Goal: Information Seeking & Learning: Check status

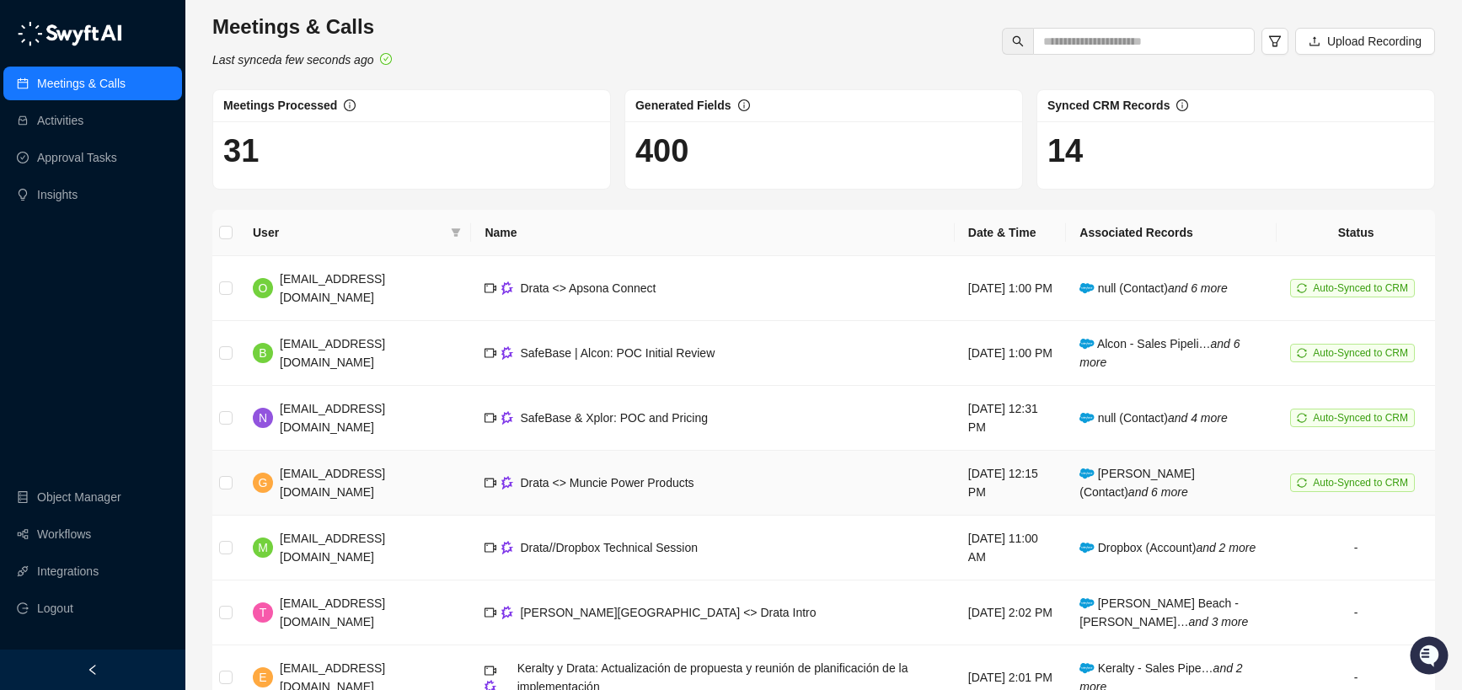
click at [738, 478] on td "Drata <> Muncie Power Products" at bounding box center [712, 483] width 483 height 65
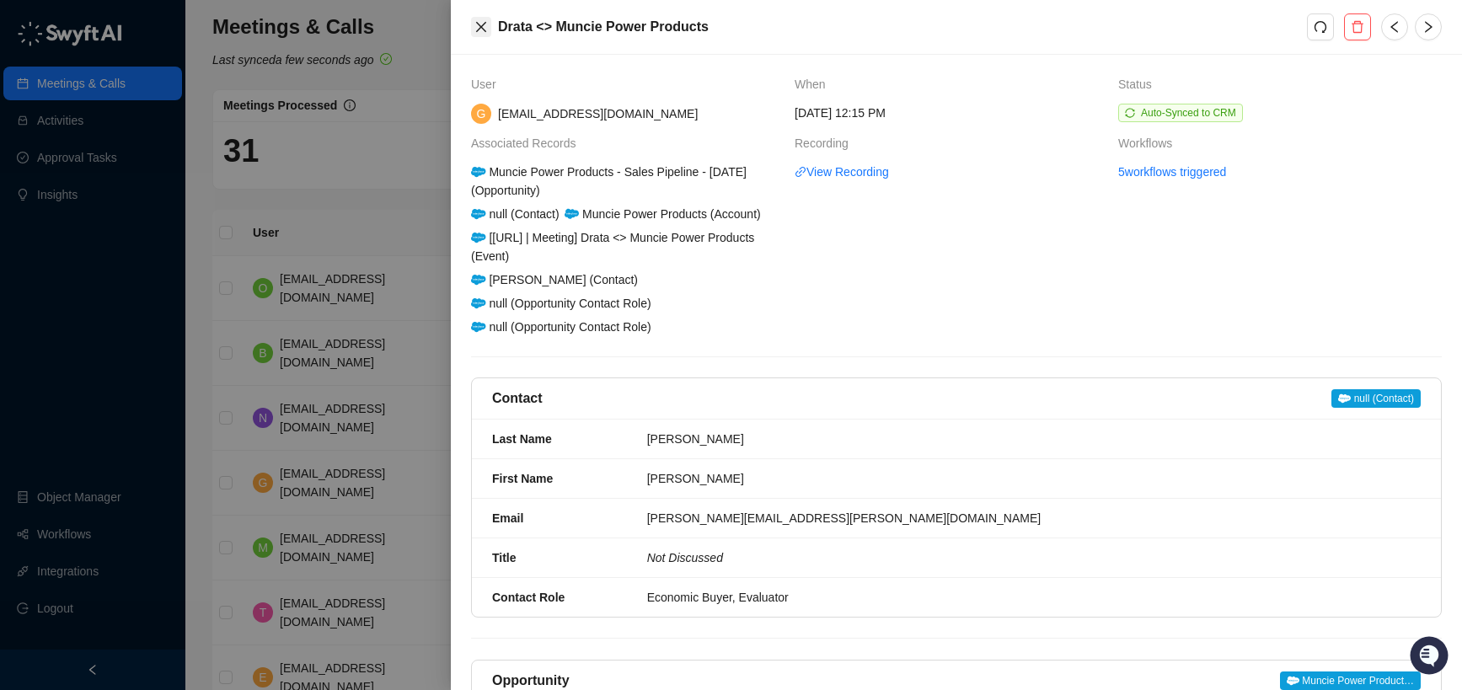
click at [480, 28] on icon "close" at bounding box center [481, 27] width 10 height 10
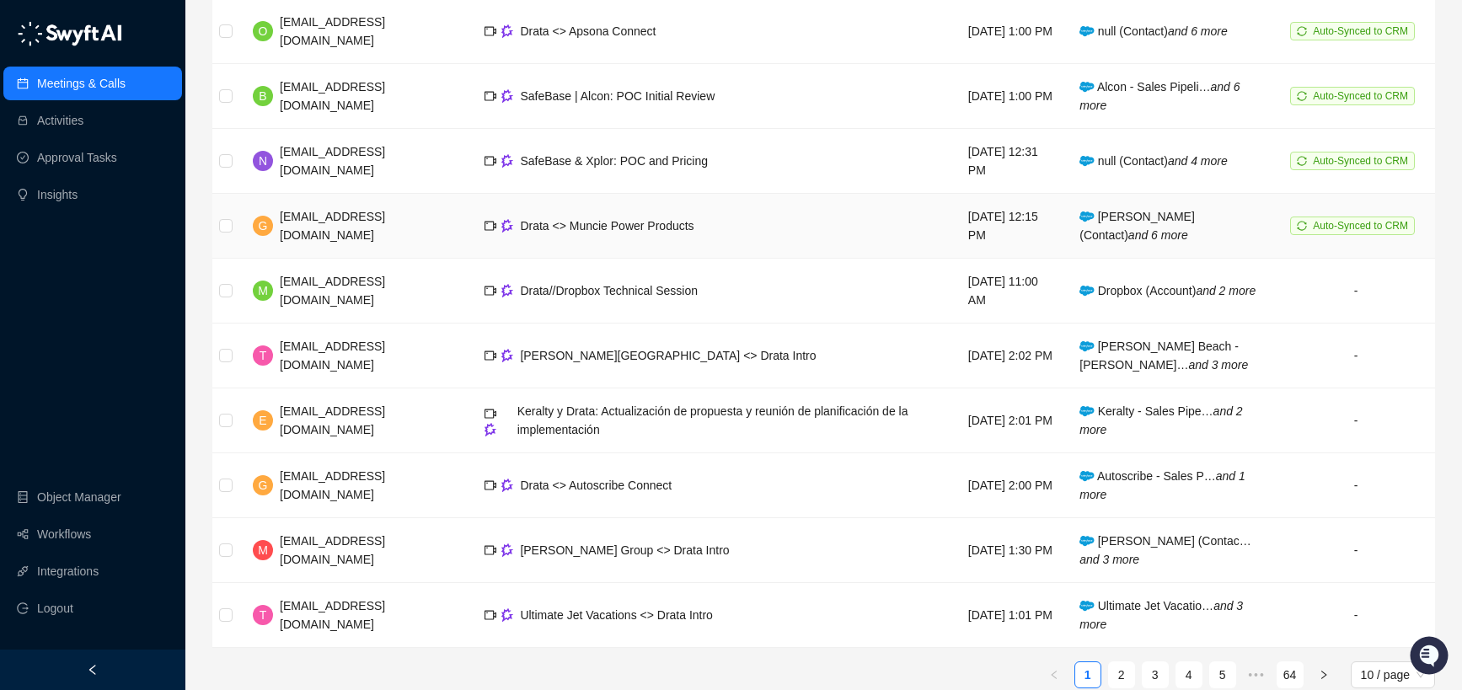
scroll to position [264, 0]
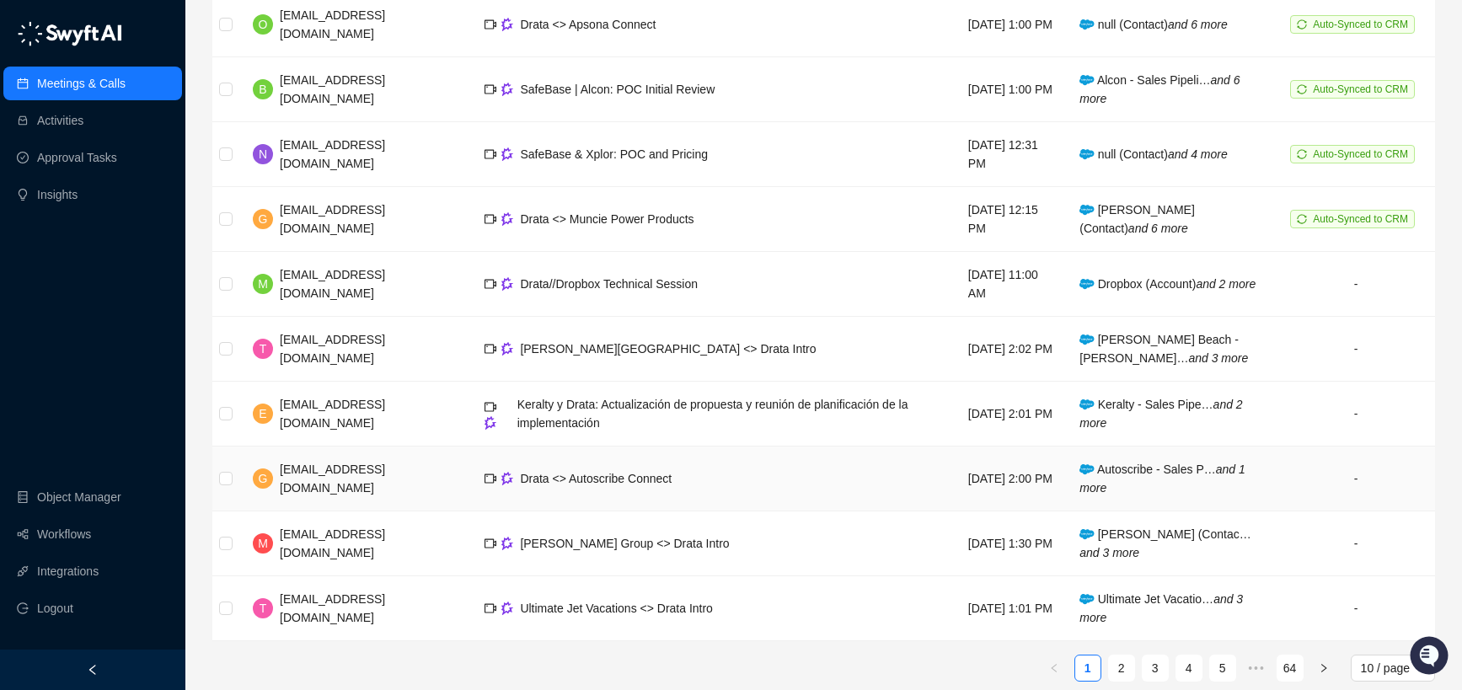
click at [764, 499] on td "Drata <> Autoscribe Connect" at bounding box center [712, 479] width 483 height 65
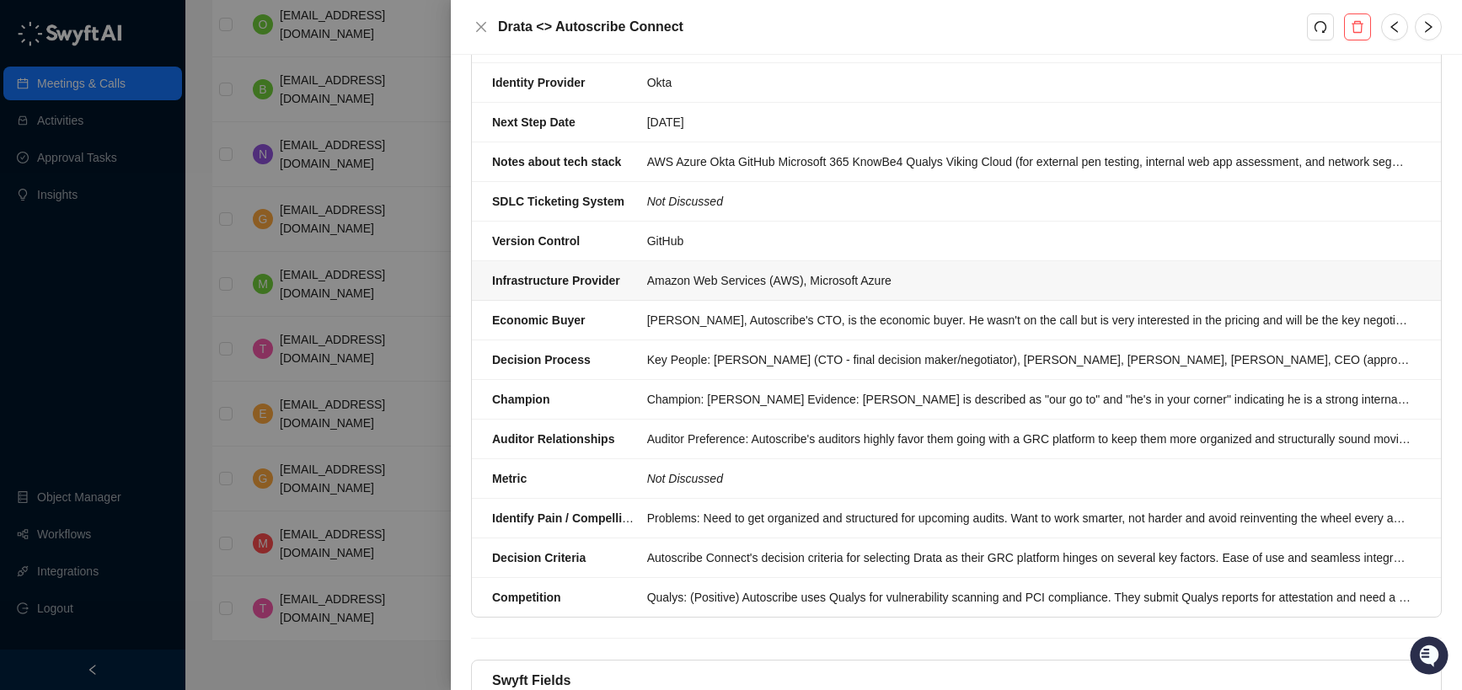
scroll to position [394, 0]
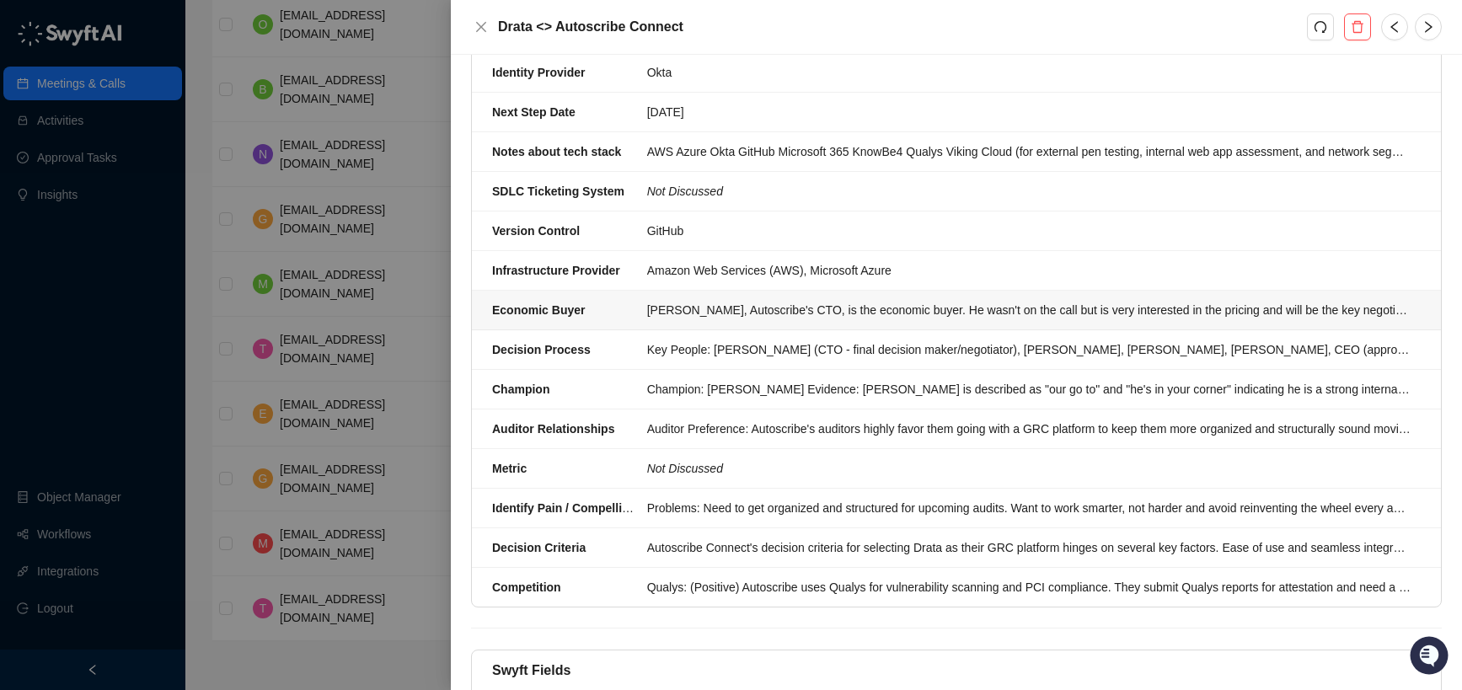
click at [1182, 314] on div "[PERSON_NAME], Autoscribe's CTO, is the economic buyer. He wasn't on the call b…" at bounding box center [1029, 310] width 764 height 19
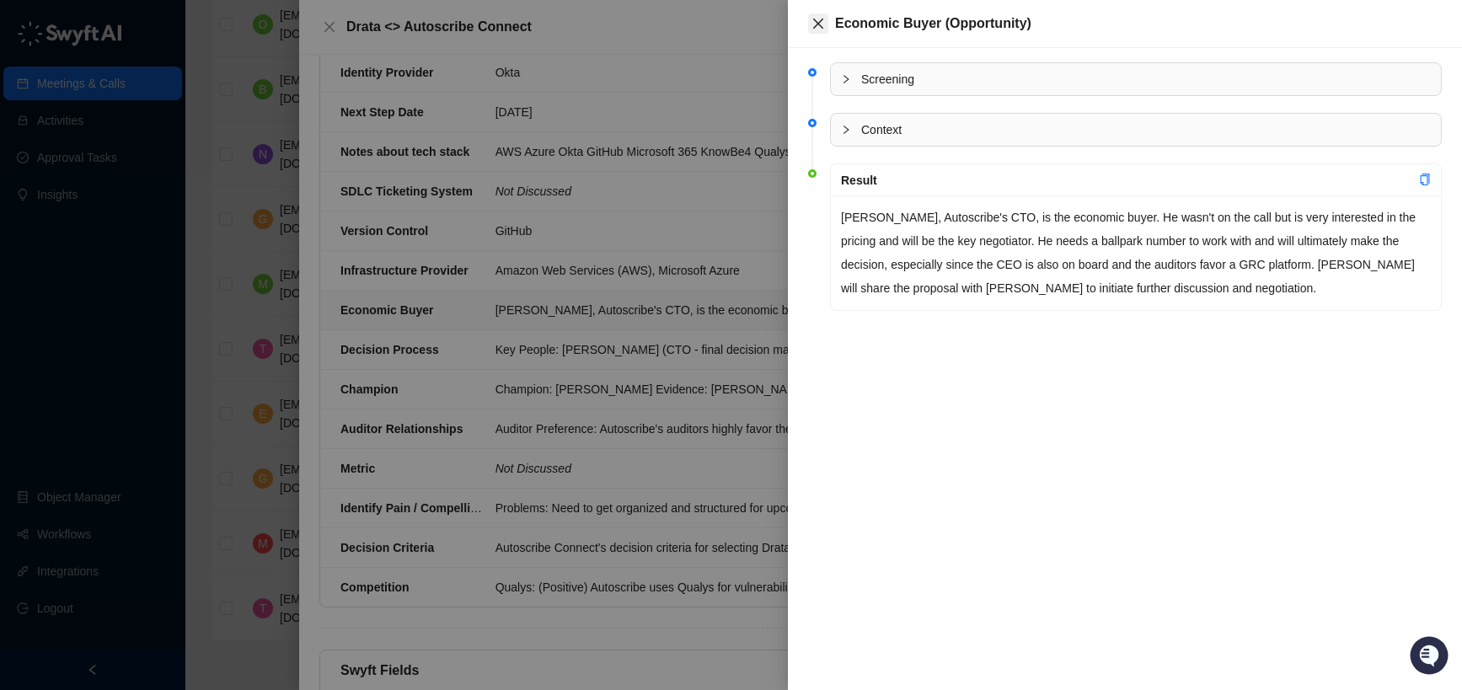
click at [818, 19] on icon "close" at bounding box center [818, 23] width 13 height 13
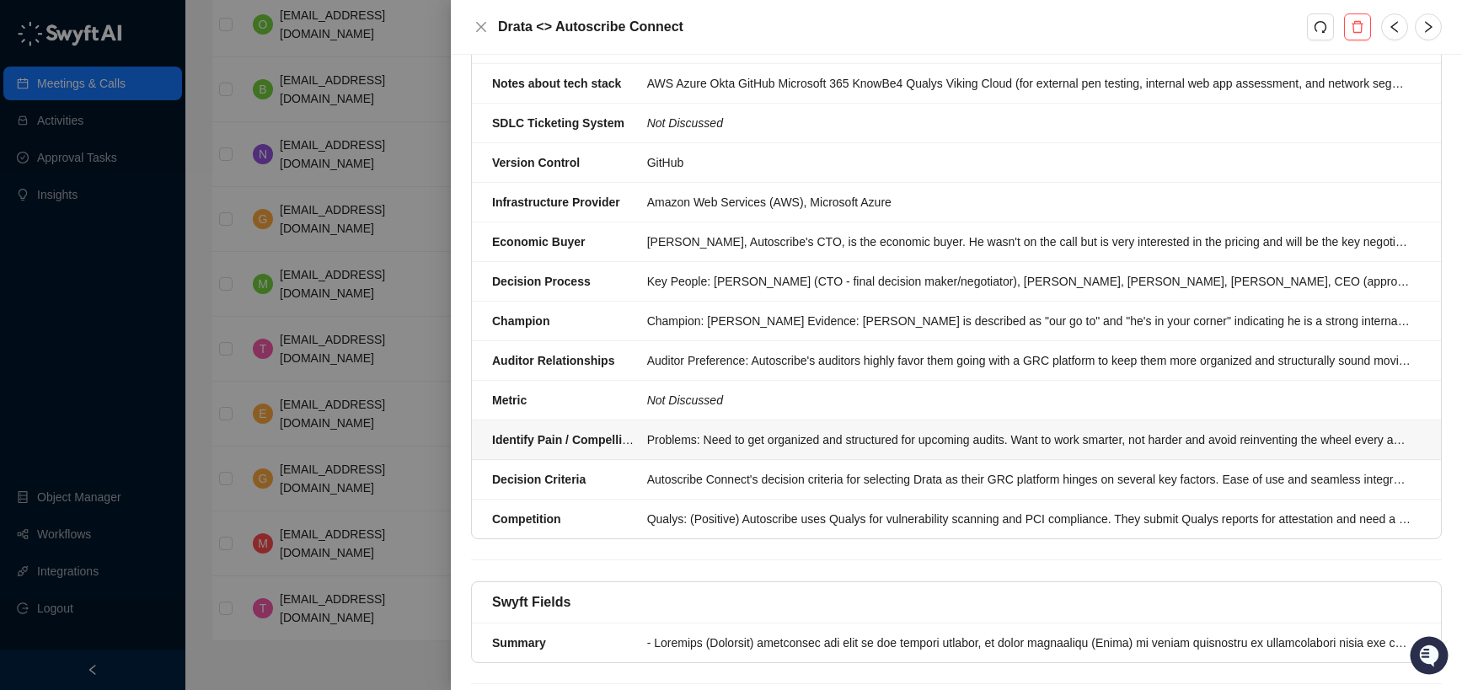
scroll to position [480, 0]
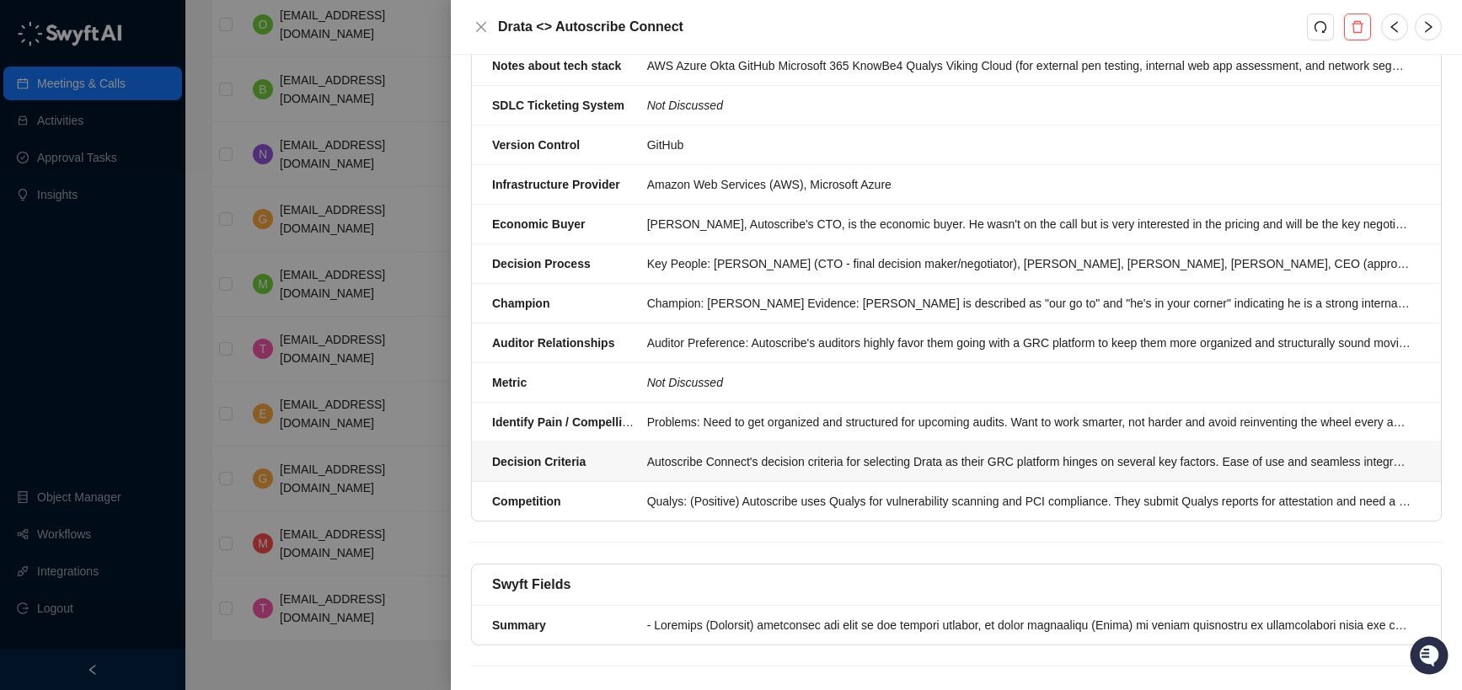
click at [936, 476] on li "Decision Criteria Autoscribe Connect's decision criteria for selecting Drata as…" at bounding box center [956, 462] width 969 height 40
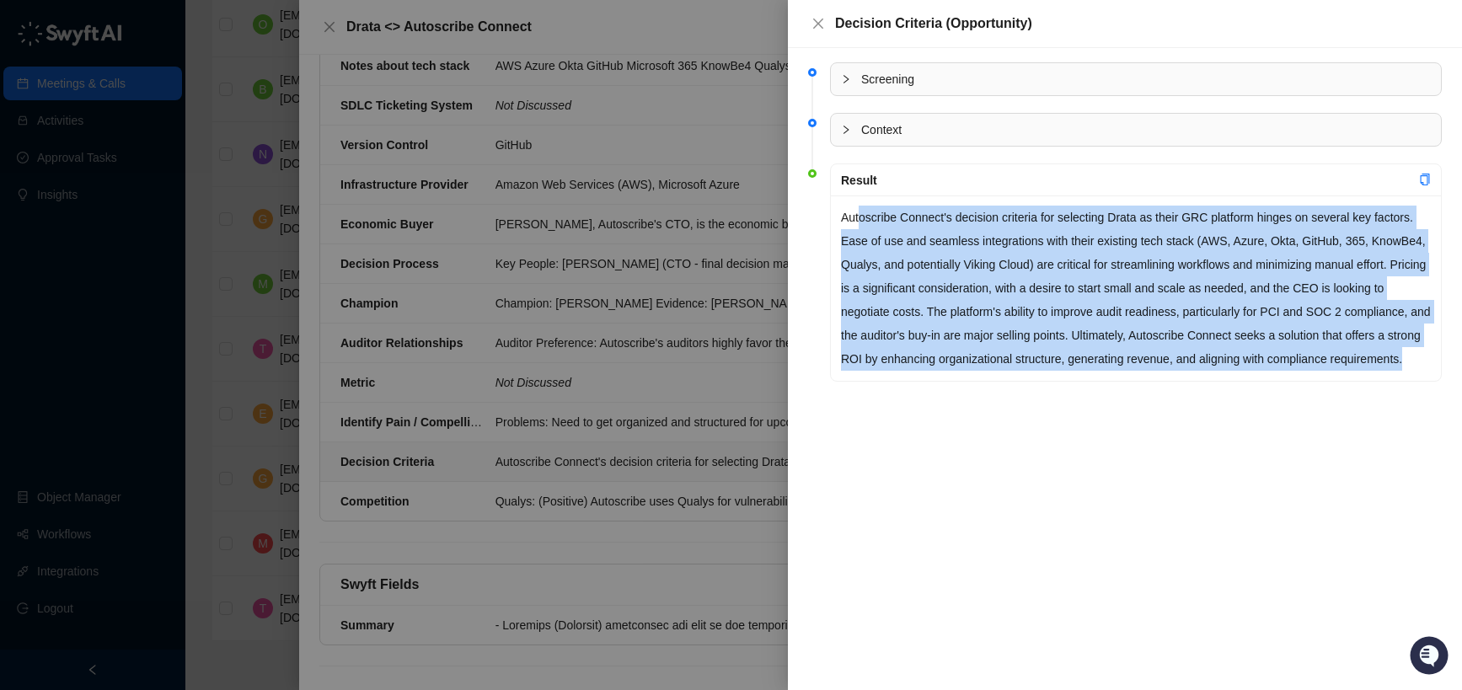
drag, startPoint x: 861, startPoint y: 217, endPoint x: 1132, endPoint y: 391, distance: 321.9
click at [1132, 371] on p "Autoscribe Connect's decision criteria for selecting Drata as their GRC platfor…" at bounding box center [1136, 288] width 590 height 165
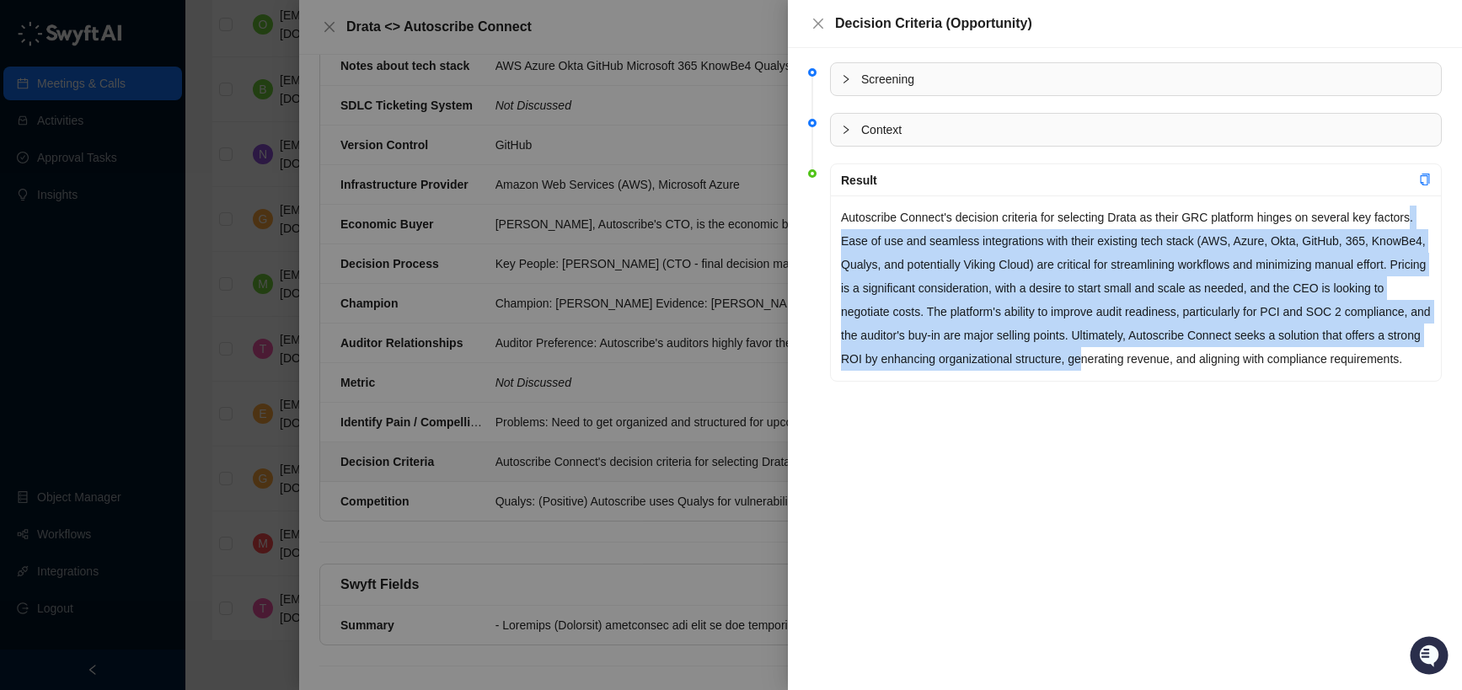
drag, startPoint x: 880, startPoint y: 239, endPoint x: 1284, endPoint y: 370, distance: 424.6
click at [1255, 355] on p "Autoscribe Connect's decision criteria for selecting Drata as their GRC platfor…" at bounding box center [1136, 288] width 590 height 165
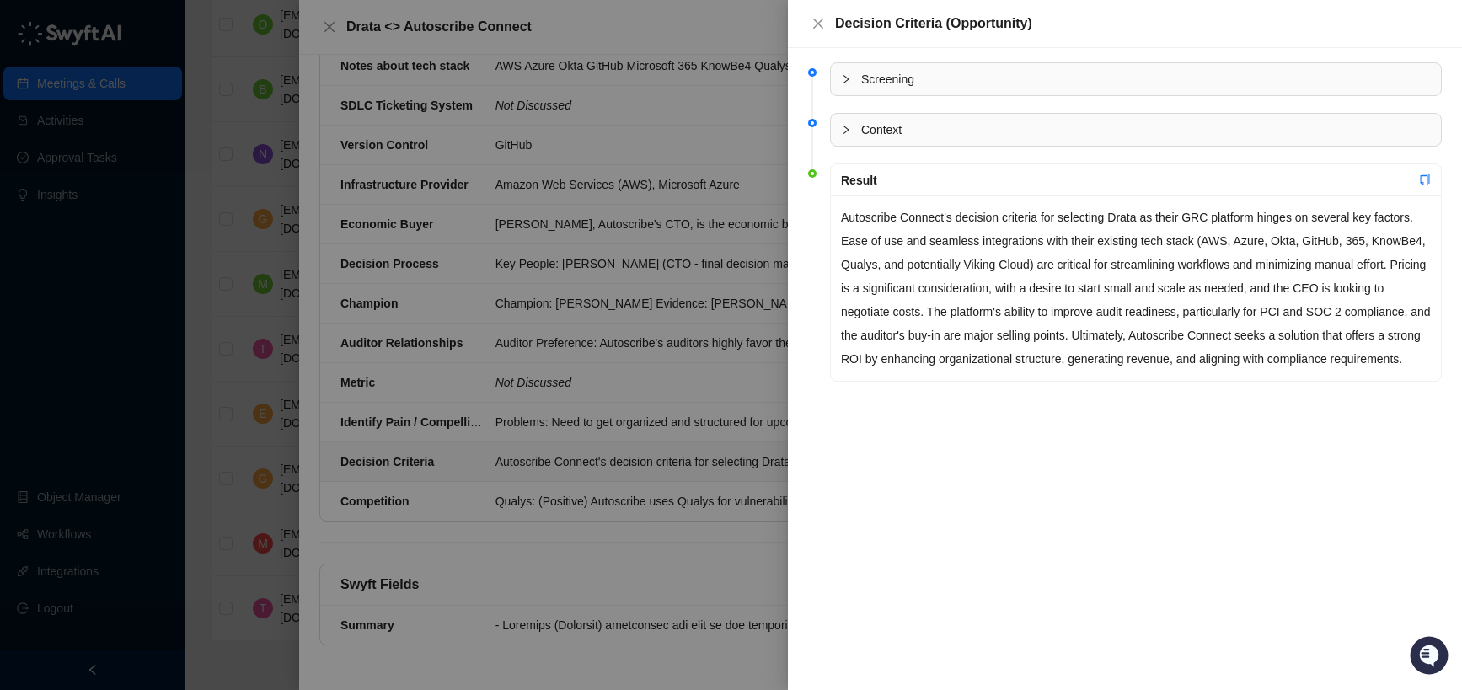
click at [1284, 370] on p "Autoscribe Connect's decision criteria for selecting Drata as their GRC platfor…" at bounding box center [1136, 288] width 590 height 165
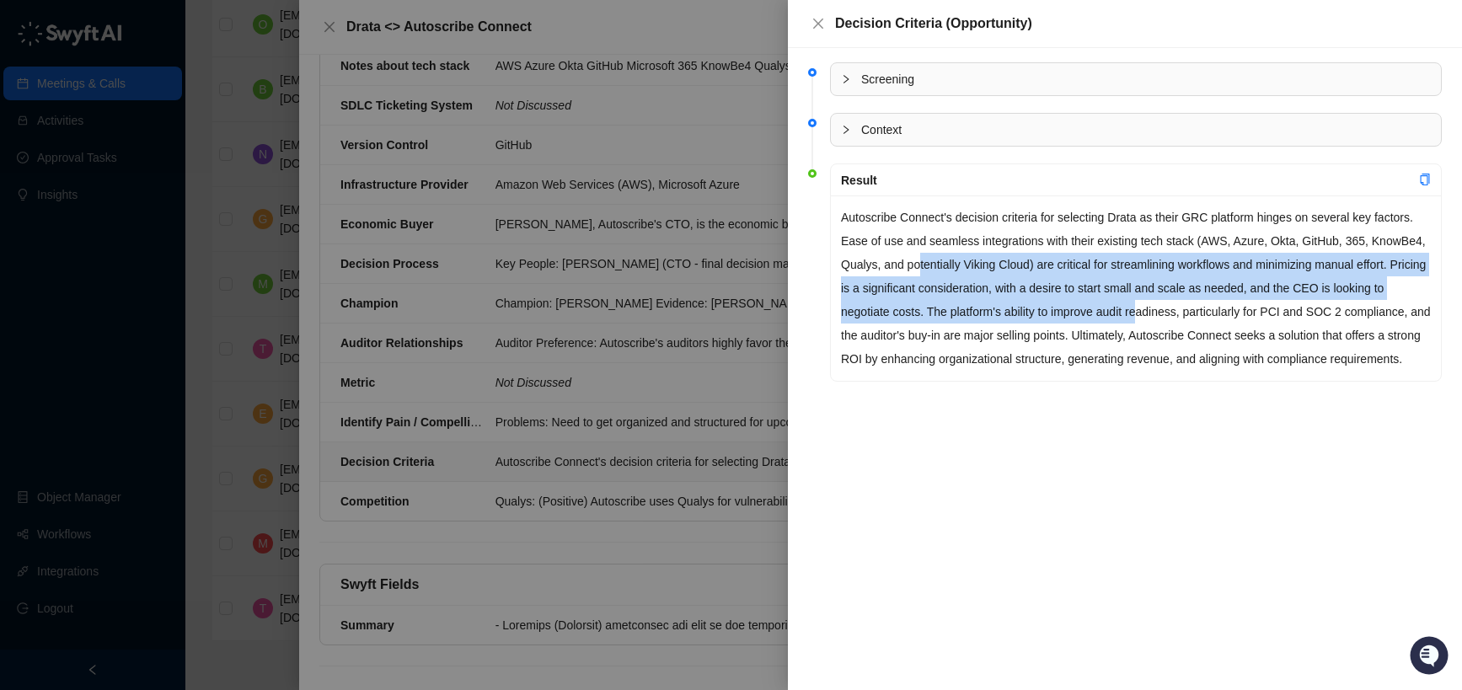
drag, startPoint x: 1007, startPoint y: 271, endPoint x: 1283, endPoint y: 338, distance: 283.7
click at [1252, 324] on p "Autoscribe Connect's decision criteria for selecting Drata as their GRC platfor…" at bounding box center [1136, 288] width 590 height 165
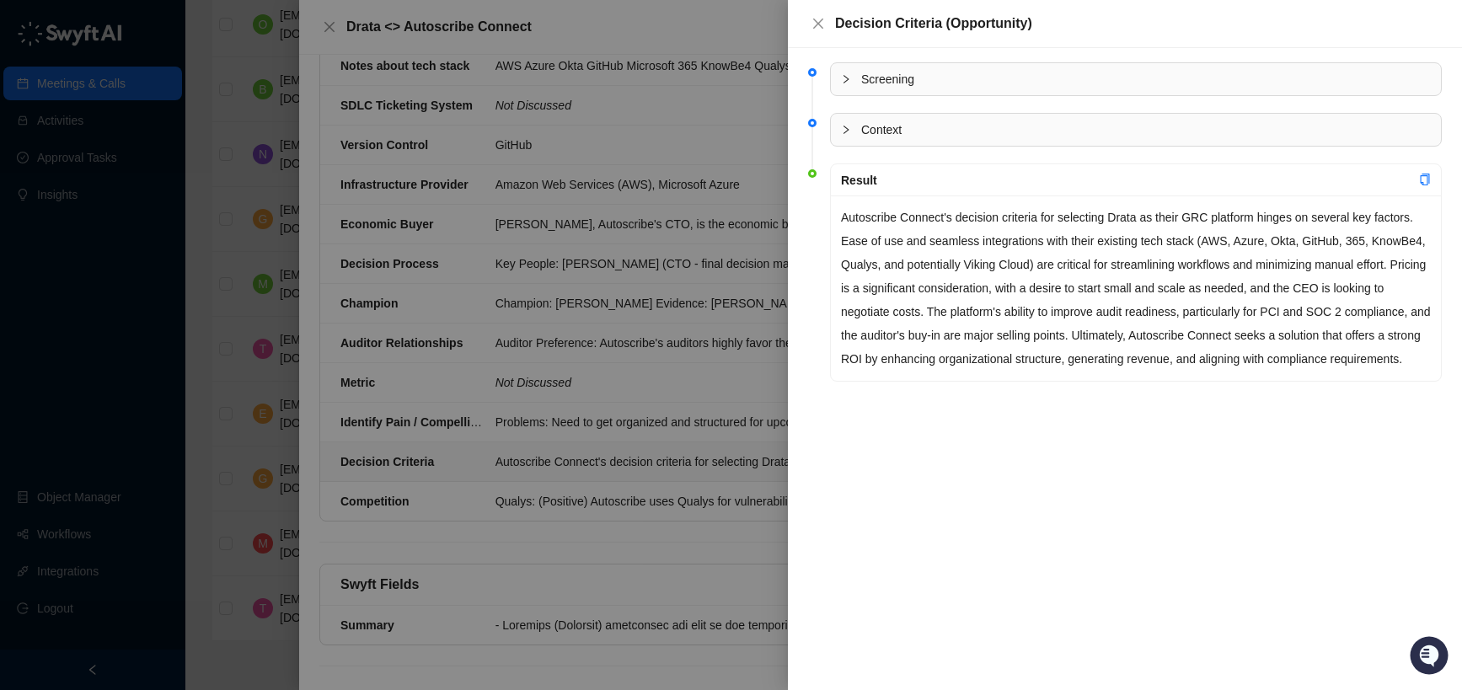
click at [1283, 338] on p "Autoscribe Connect's decision criteria for selecting Drata as their GRC platfor…" at bounding box center [1136, 288] width 590 height 165
click at [817, 21] on icon "close" at bounding box center [818, 24] width 10 height 10
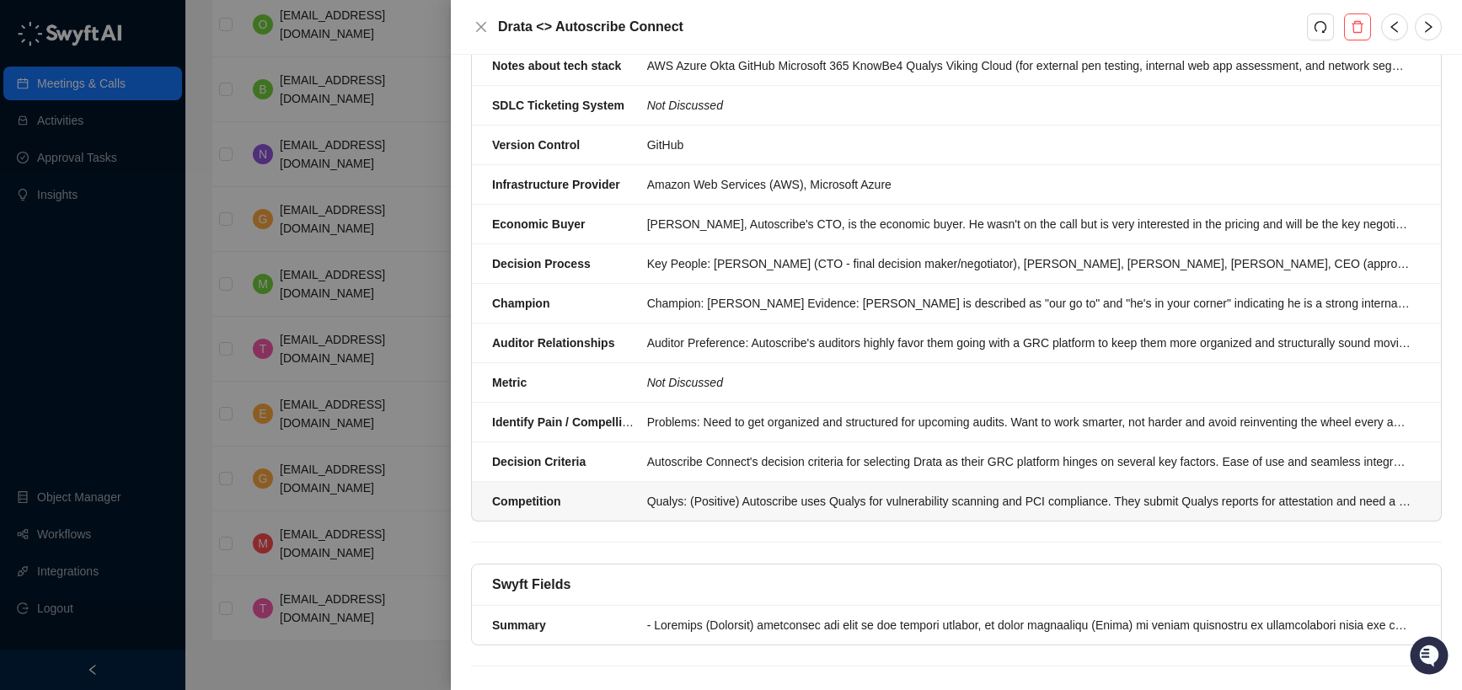
click at [849, 504] on div "Qualys: (Positive) Autoscribe uses Qualys for vulnerability scanning and PCI co…" at bounding box center [1029, 501] width 764 height 19
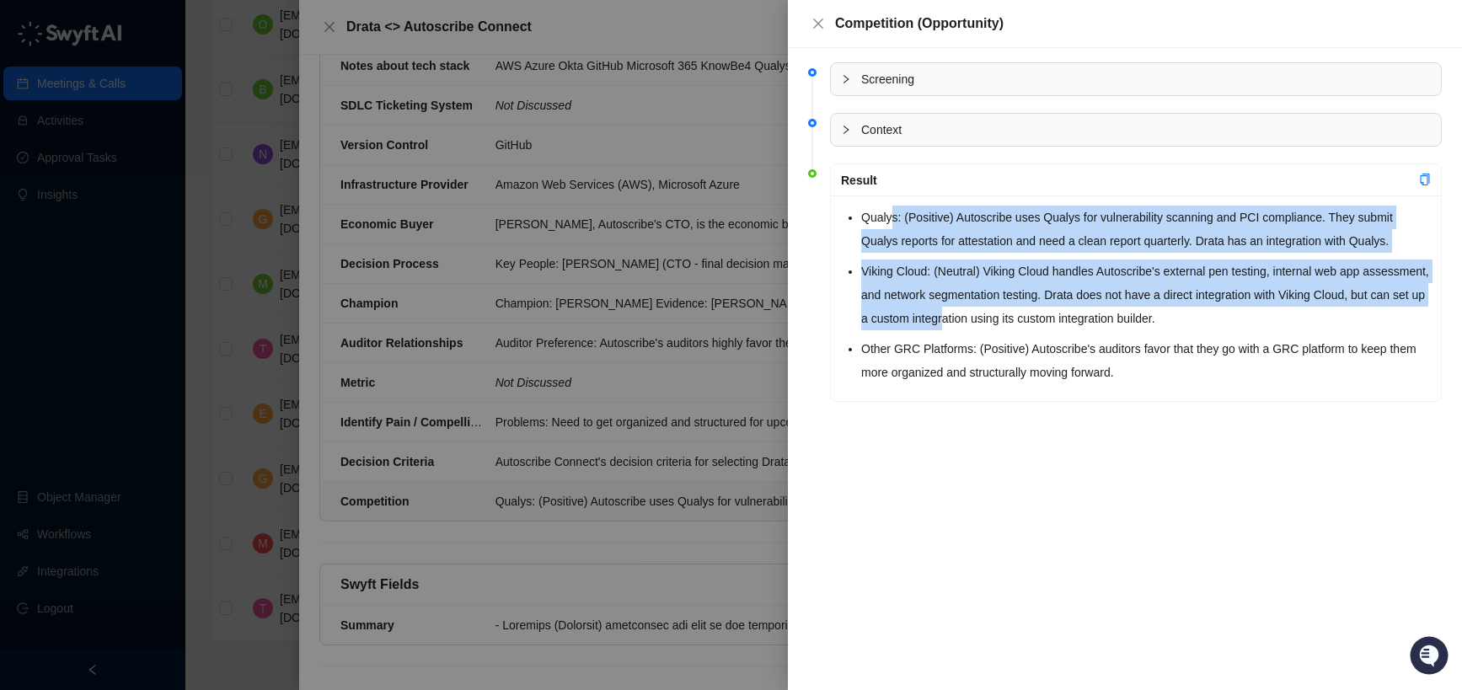
drag, startPoint x: 892, startPoint y: 216, endPoint x: 1076, endPoint y: 335, distance: 219.5
click at [1071, 331] on ul "Qualys: (Positive) Autoscribe uses Qualys for vulnerability scanning and PCI co…" at bounding box center [1146, 295] width 570 height 179
click at [1076, 335] on ul "Qualys: (Positive) Autoscribe uses Qualys for vulnerability scanning and PCI co…" at bounding box center [1146, 295] width 570 height 179
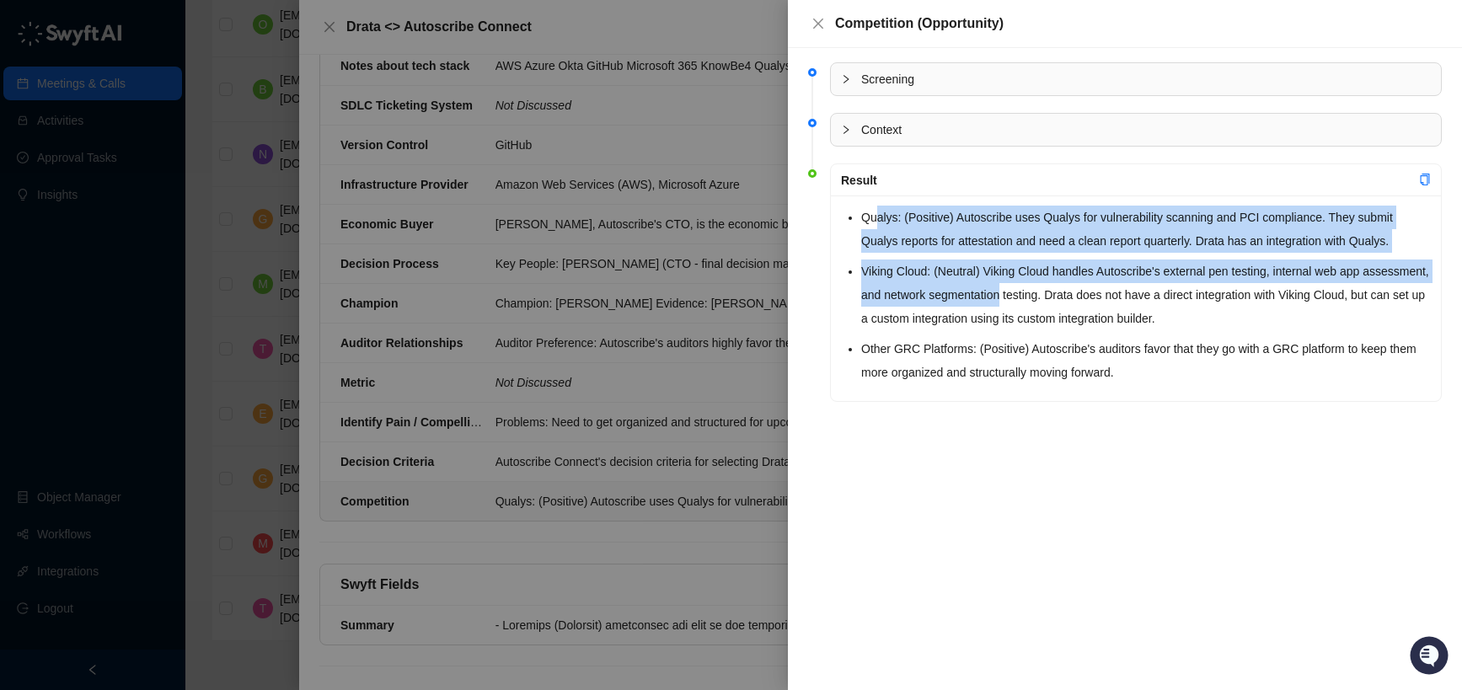
drag, startPoint x: 877, startPoint y: 225, endPoint x: 1114, endPoint y: 320, distance: 255.2
click at [1102, 312] on ul "Qualys: (Positive) Autoscribe uses Qualys for vulnerability scanning and PCI co…" at bounding box center [1146, 295] width 570 height 179
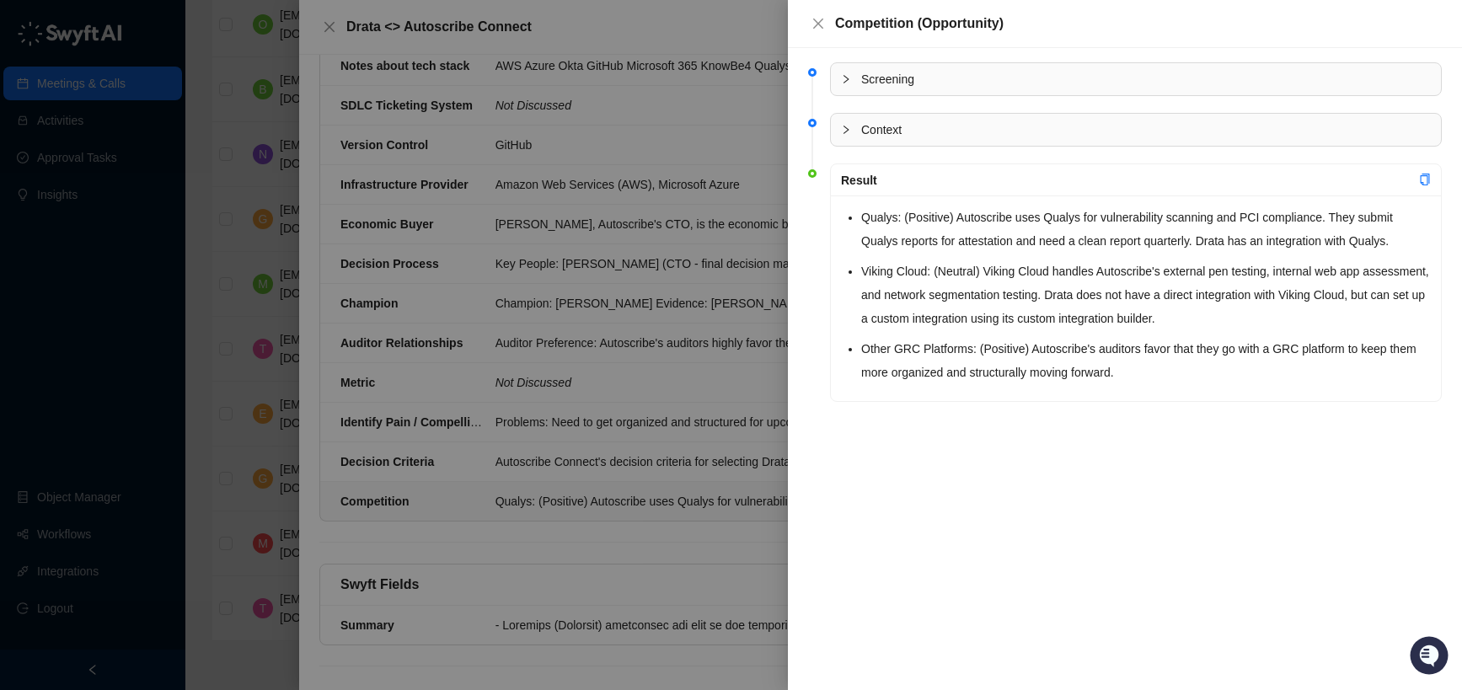
click at [1114, 320] on li "Viking Cloud: (Neutral) Viking Cloud handles Autoscribe's external pen testing,…" at bounding box center [1146, 295] width 570 height 71
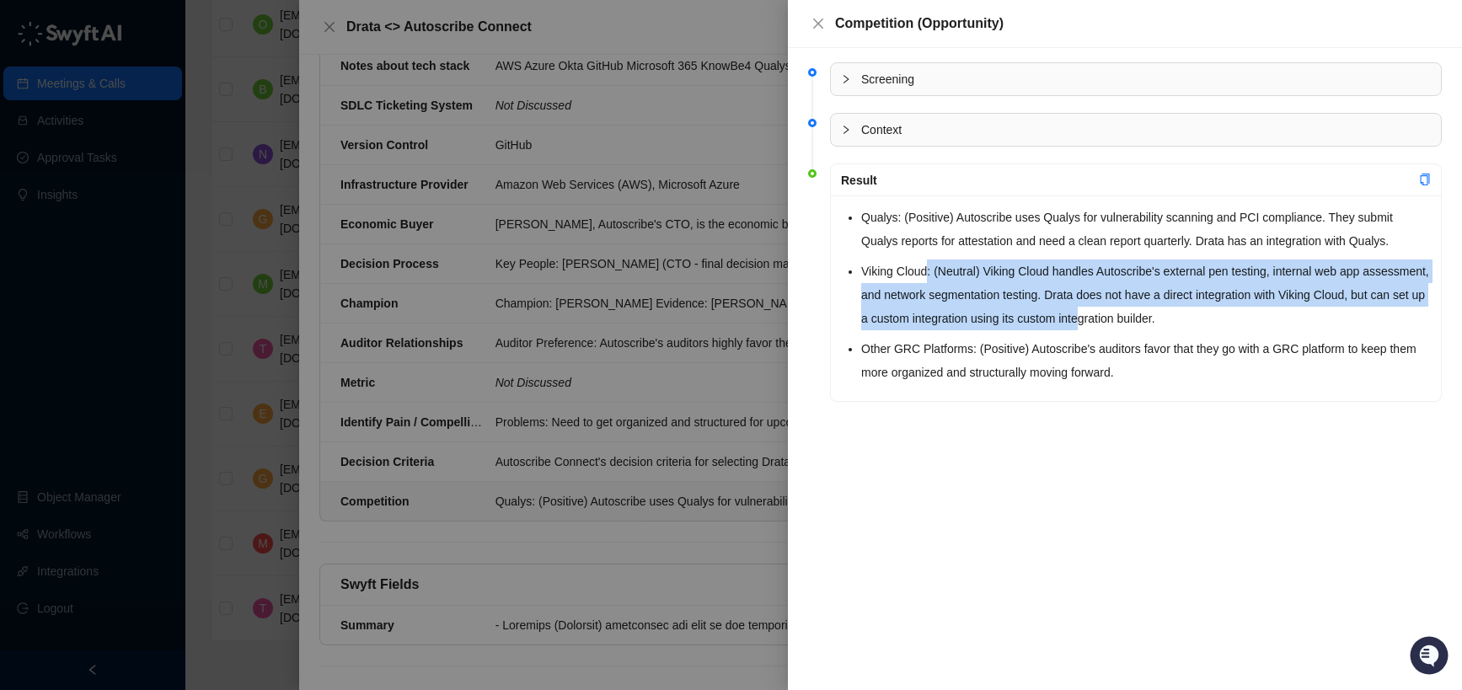
drag, startPoint x: 926, startPoint y: 269, endPoint x: 1222, endPoint y: 317, distance: 299.7
click at [1206, 314] on li "Viking Cloud: (Neutral) Viking Cloud handles Autoscribe's external pen testing,…" at bounding box center [1146, 295] width 570 height 71
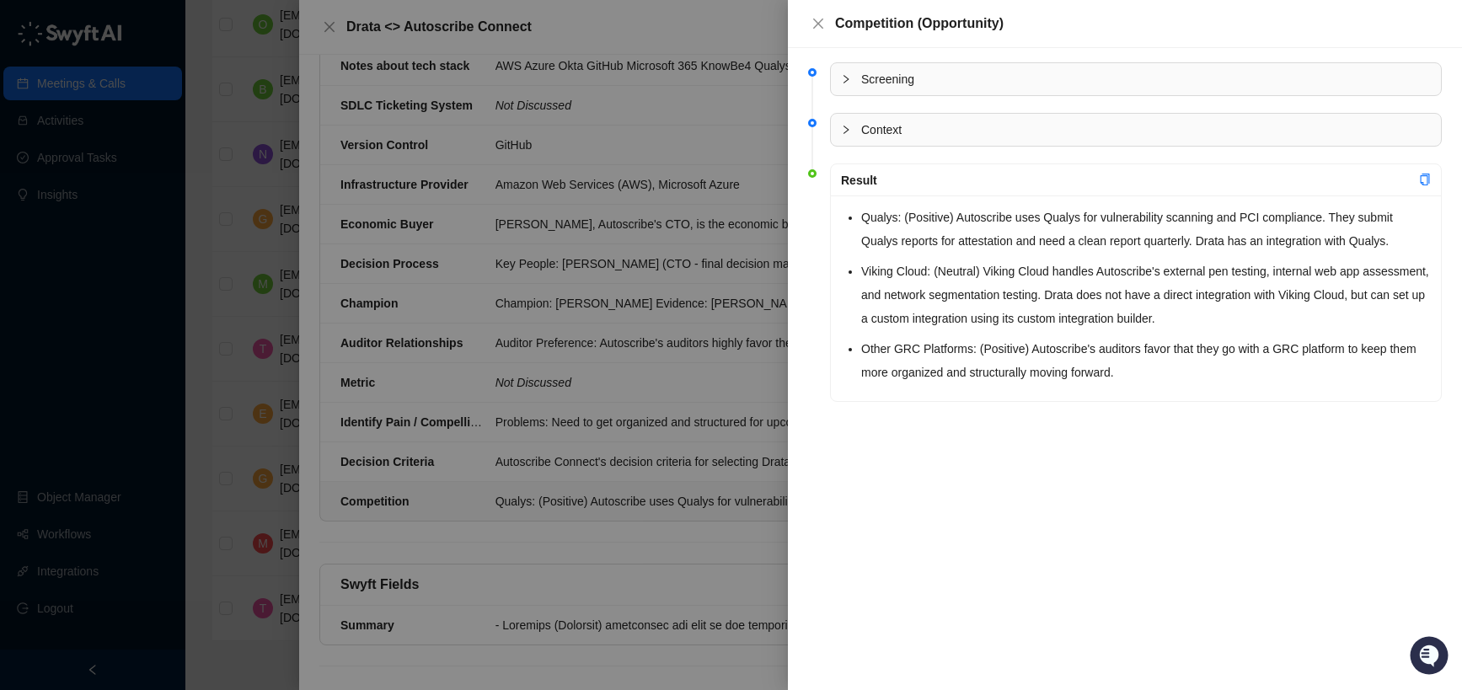
click at [1222, 317] on li "Viking Cloud: (Neutral) Viking Cloud handles Autoscribe's external pen testing,…" at bounding box center [1146, 295] width 570 height 71
drag, startPoint x: 865, startPoint y: 356, endPoint x: 1134, endPoint y: 359, distance: 269.7
click at [1127, 359] on li "Other GRC Platforms: (Positive) Autoscribe's auditors favor that they go with a…" at bounding box center [1146, 360] width 570 height 47
click at [1144, 359] on li "Other GRC Platforms: (Positive) Autoscribe's auditors favor that they go with a…" at bounding box center [1146, 360] width 570 height 47
click at [740, 457] on div at bounding box center [731, 345] width 1462 height 690
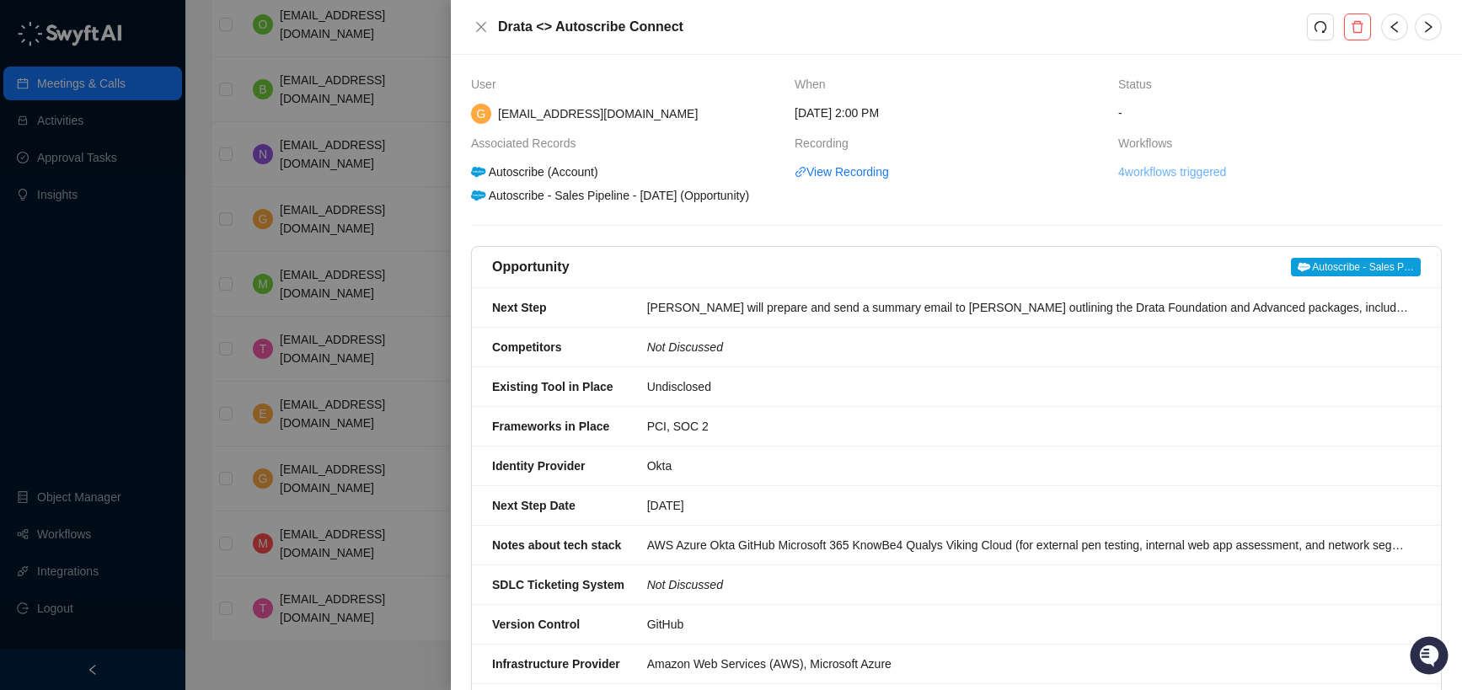
click at [1186, 174] on link "4 workflows triggered" at bounding box center [1172, 172] width 108 height 19
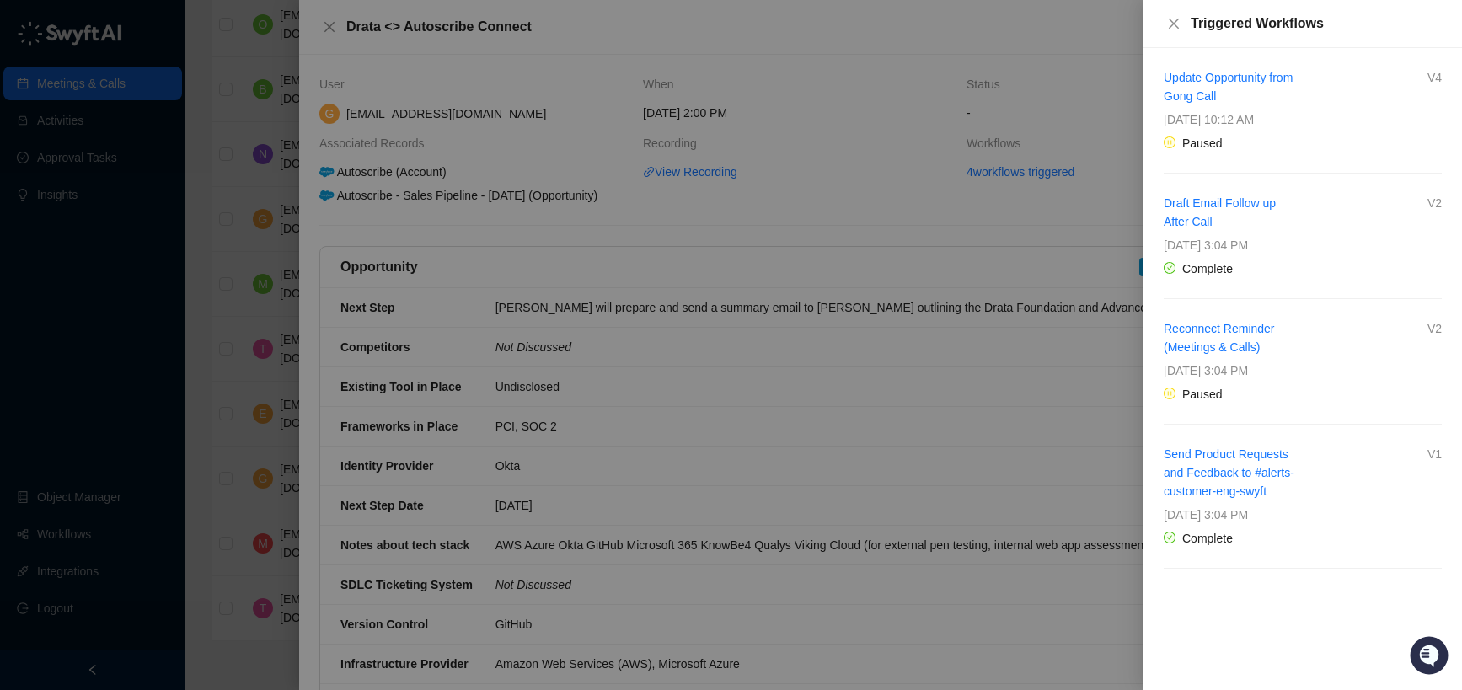
click at [974, 378] on div at bounding box center [731, 345] width 1462 height 690
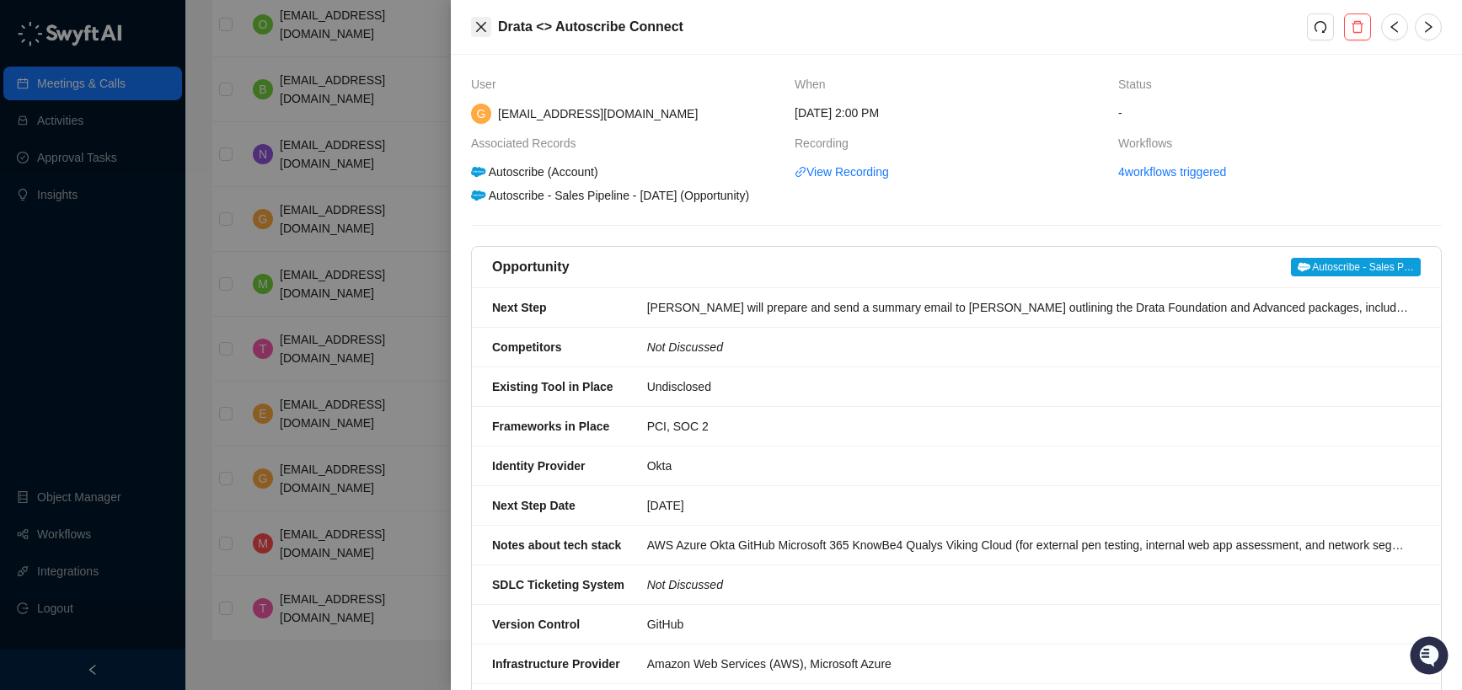
click at [472, 24] on button "Close" at bounding box center [481, 27] width 20 height 20
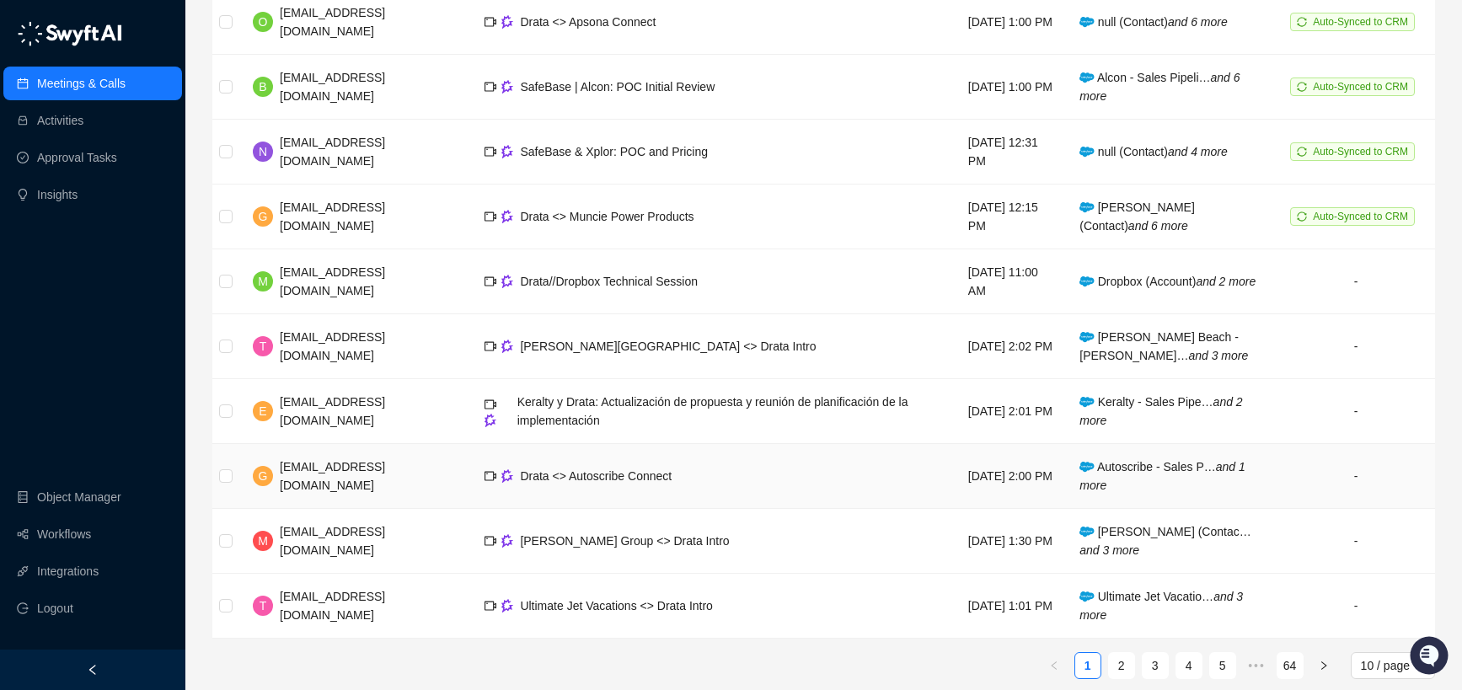
scroll to position [282, 0]
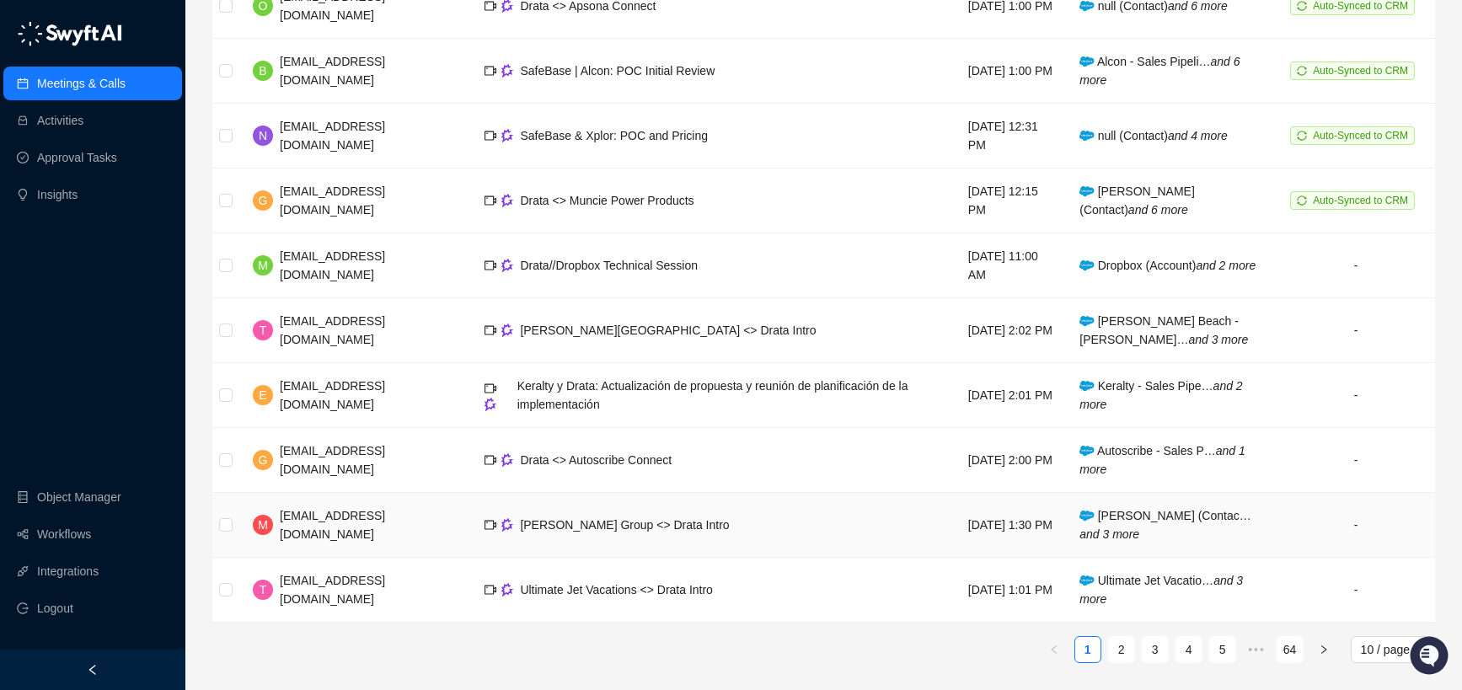
click at [762, 521] on td "[PERSON_NAME] Group <> Drata Intro" at bounding box center [712, 525] width 483 height 65
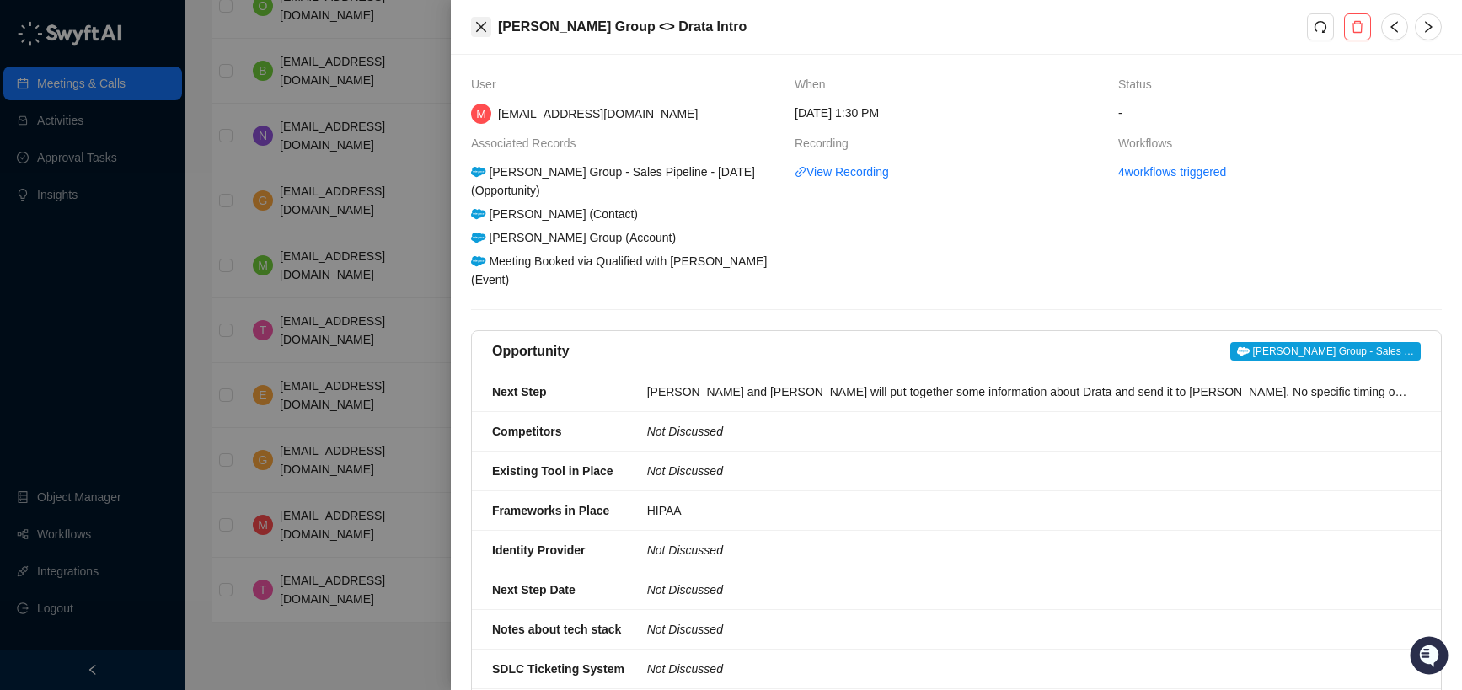
click at [481, 26] on icon "close" at bounding box center [481, 27] width 10 height 10
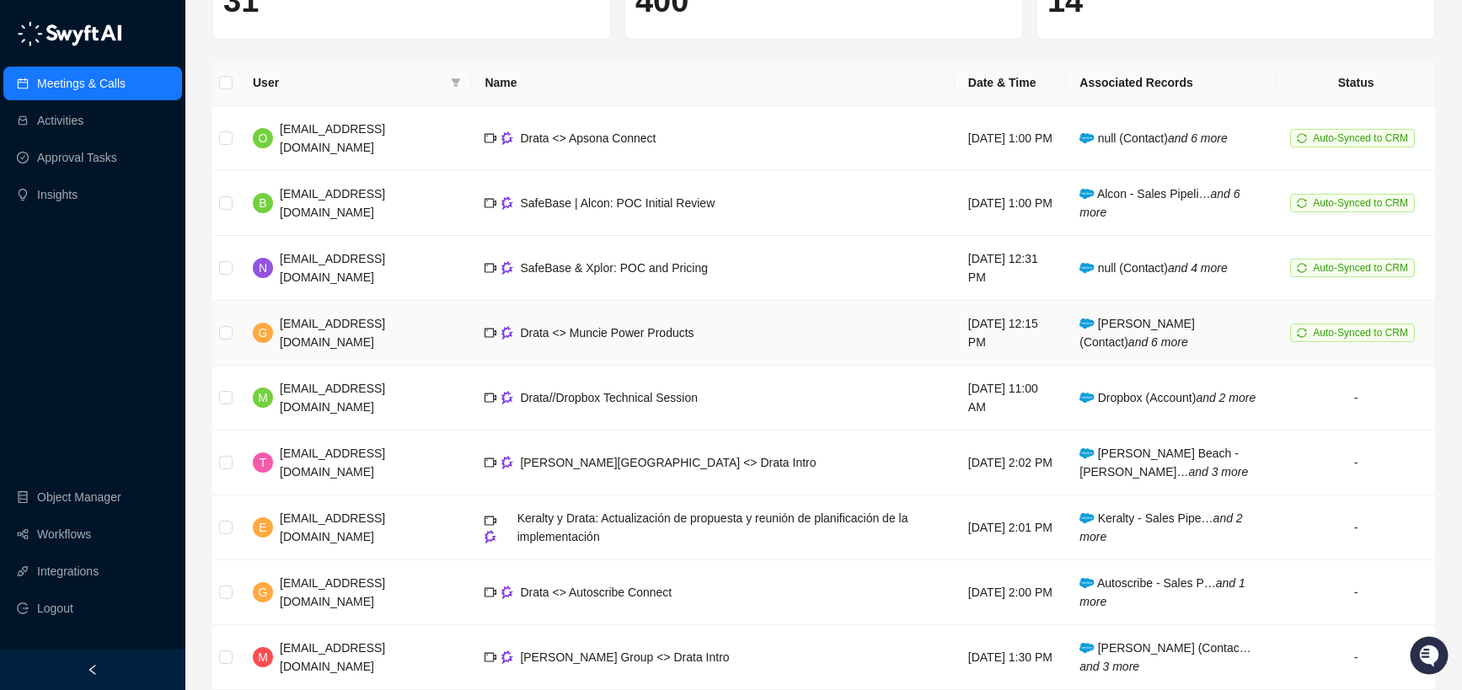
scroll to position [155, 0]
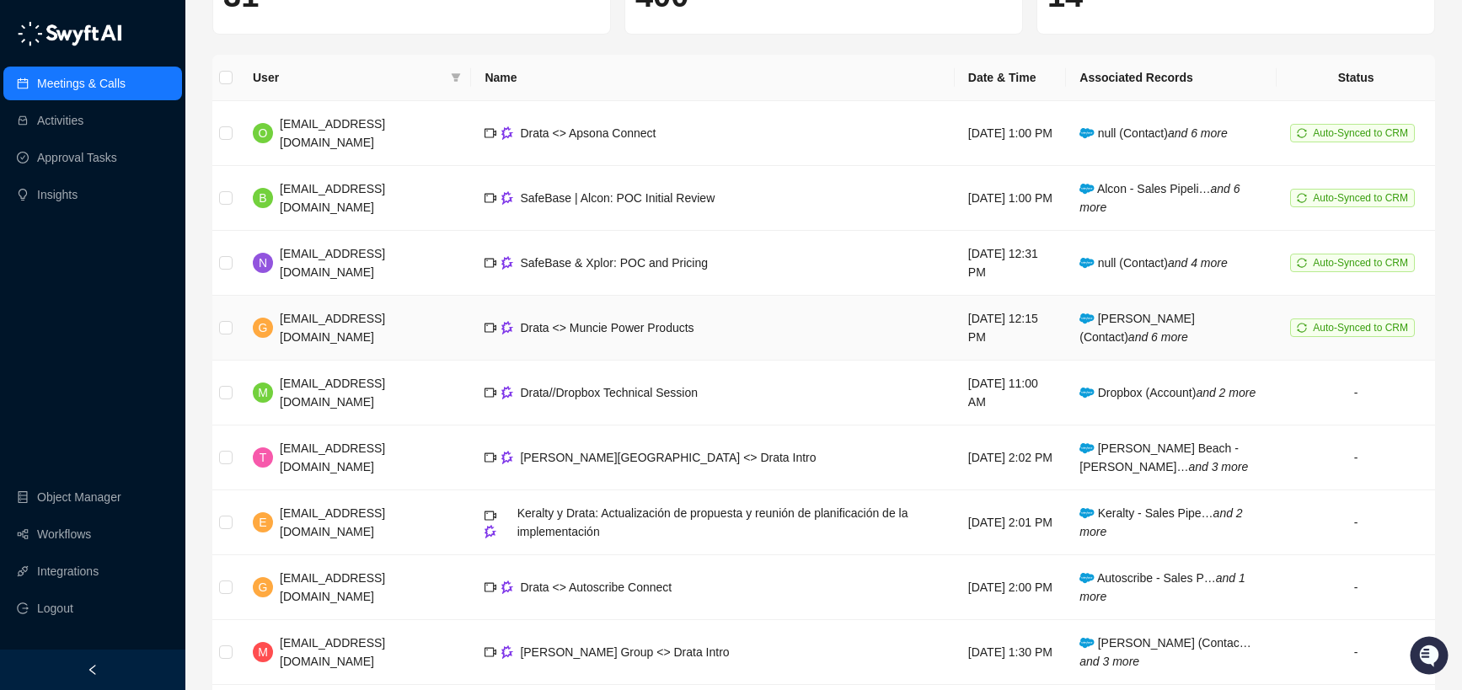
click at [773, 335] on td "Drata <> Muncie Power Products" at bounding box center [712, 328] width 483 height 65
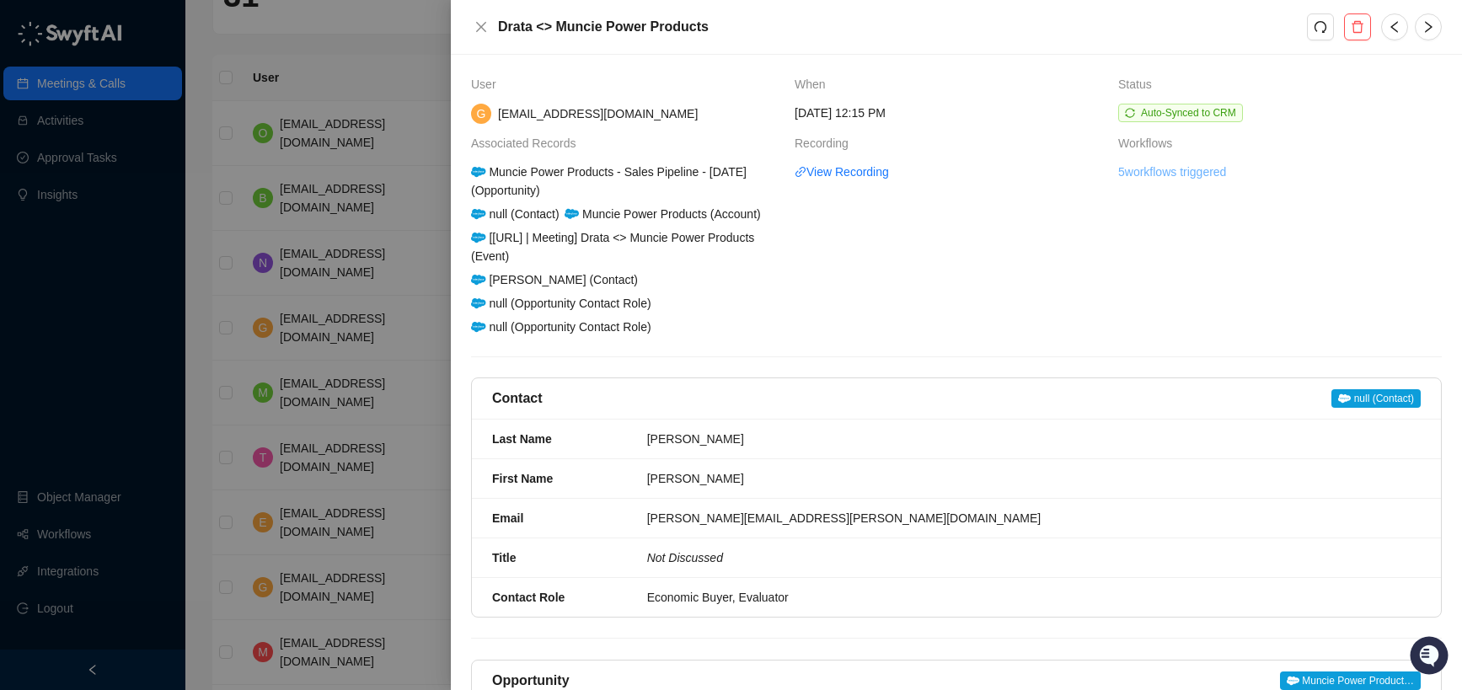
click at [1155, 175] on link "5 workflows triggered" at bounding box center [1172, 172] width 108 height 19
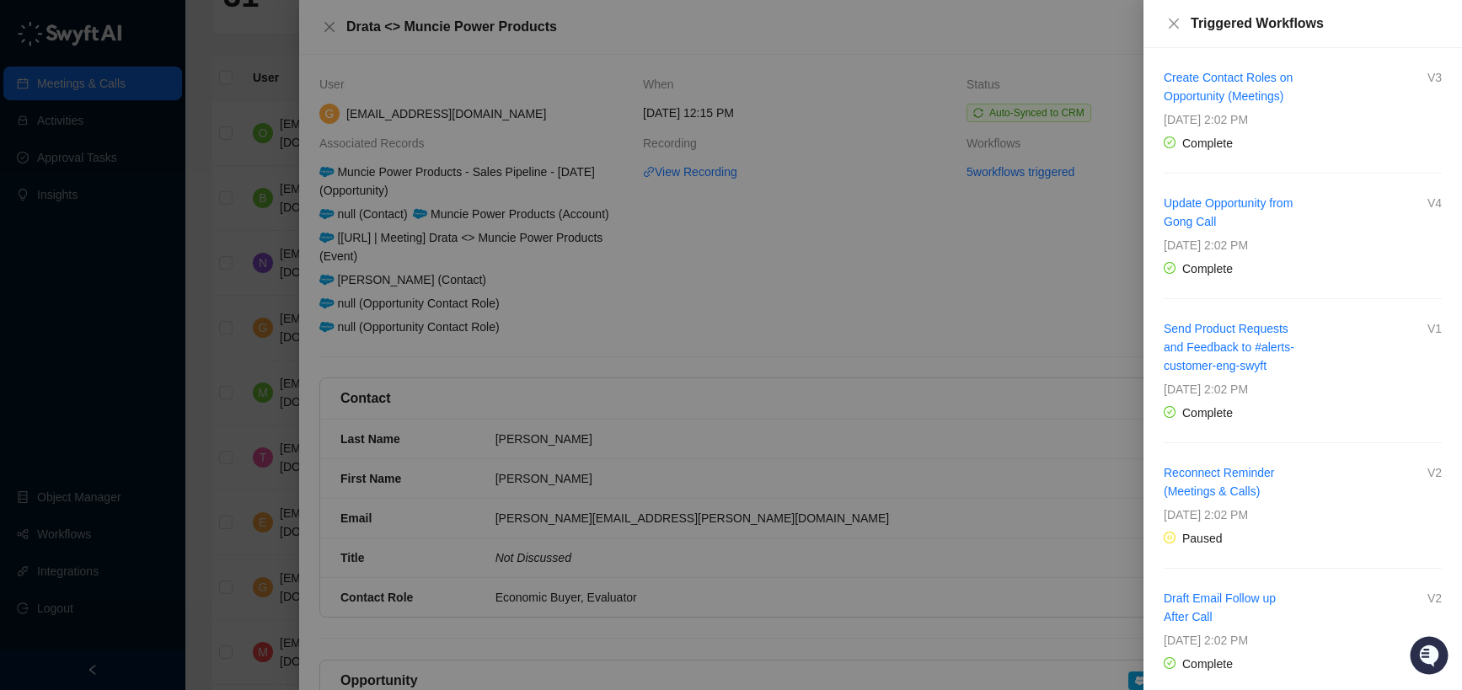
click at [1334, 109] on div "Create Contact Roles on Opportunity (Meetings) V3 [DATE] 2:02 PM Complete" at bounding box center [1303, 110] width 278 height 84
drag, startPoint x: 1241, startPoint y: 139, endPoint x: 1291, endPoint y: 139, distance: 50.6
click at [1263, 139] on div "Complete" at bounding box center [1303, 143] width 278 height 19
click at [1311, 139] on div "Complete" at bounding box center [1303, 143] width 278 height 19
drag, startPoint x: 1174, startPoint y: 271, endPoint x: 1337, endPoint y: 271, distance: 162.7
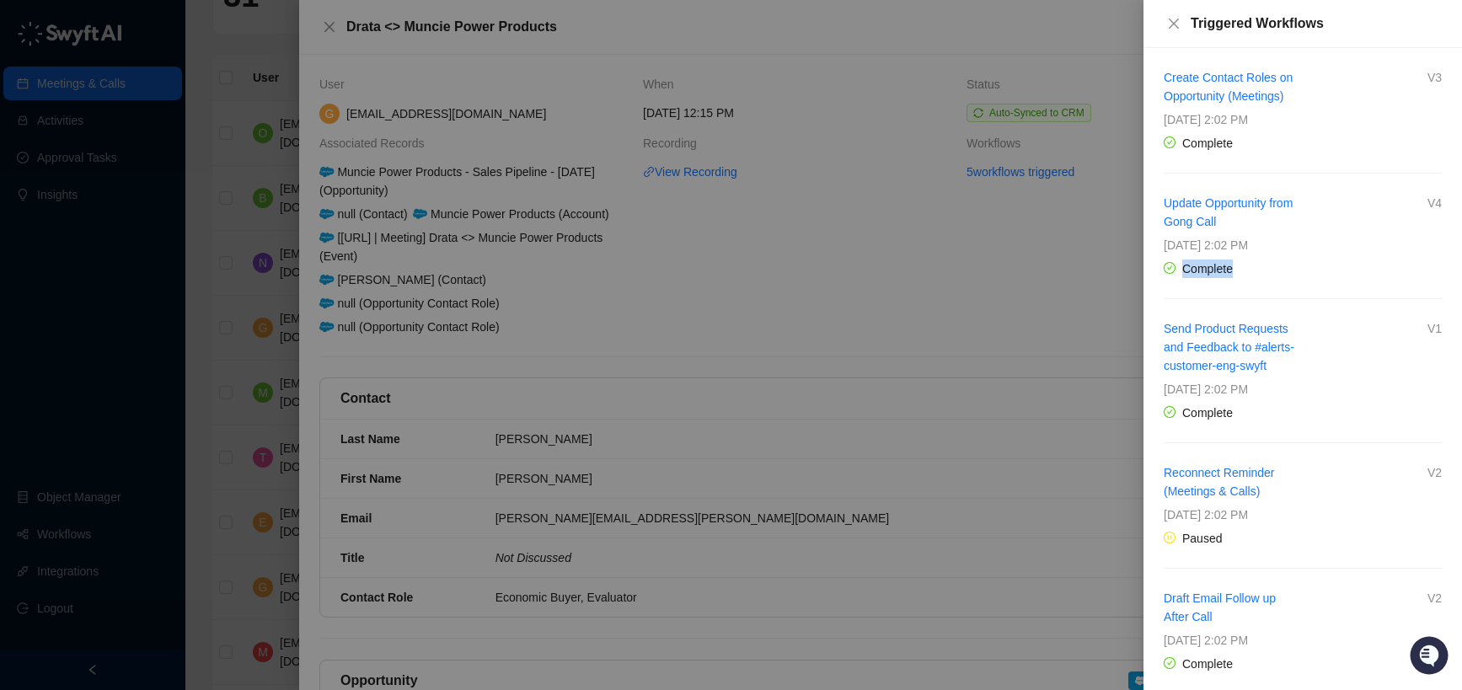
click at [1309, 271] on div "Complete" at bounding box center [1303, 269] width 278 height 19
click at [1338, 271] on div "Complete" at bounding box center [1303, 269] width 278 height 19
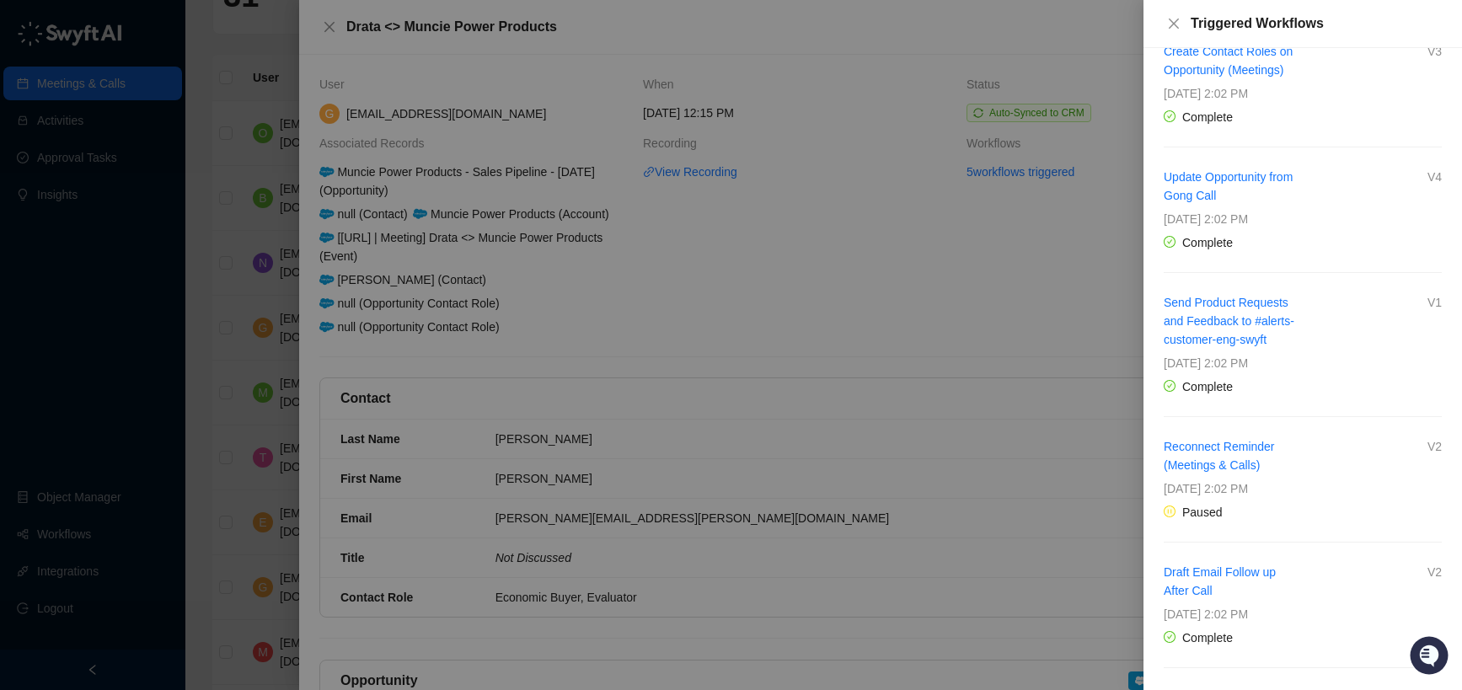
scroll to position [45, 0]
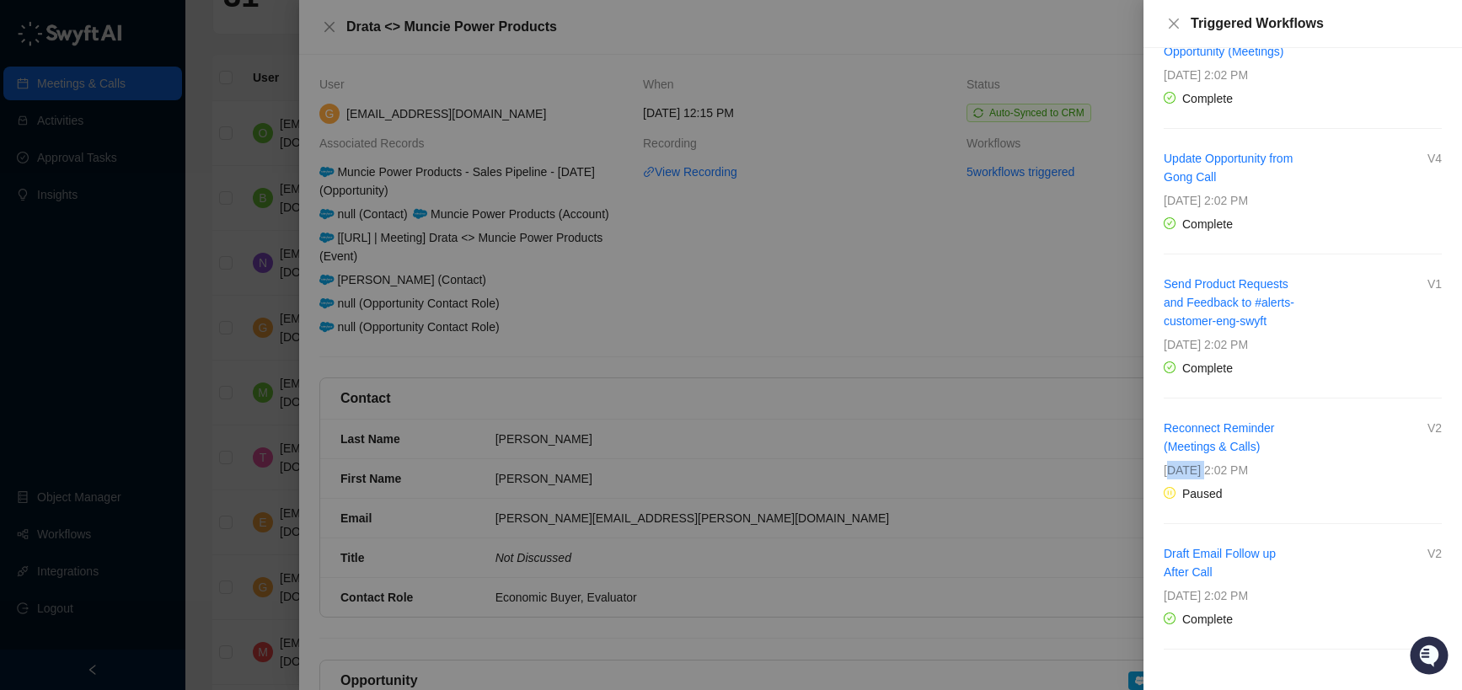
drag, startPoint x: 1177, startPoint y: 468, endPoint x: 1272, endPoint y: 468, distance: 95.2
click at [1248, 468] on span "[DATE] 2:02 PM" at bounding box center [1206, 470] width 84 height 13
drag, startPoint x: 1174, startPoint y: 598, endPoint x: 1324, endPoint y: 598, distance: 150.0
click at [1248, 598] on span "[DATE] 2:02 PM" at bounding box center [1206, 595] width 84 height 13
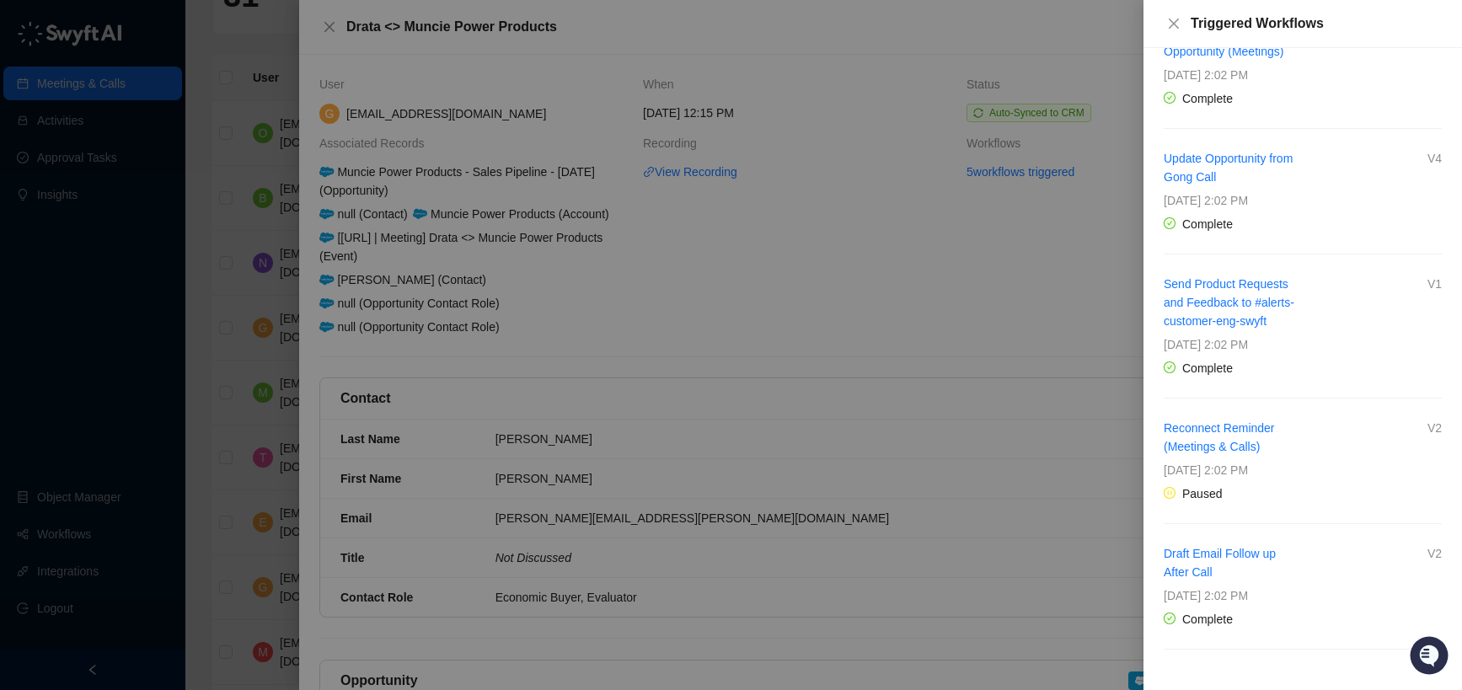
click at [1324, 598] on div "[DATE] 2:02 PM" at bounding box center [1303, 596] width 278 height 19
